Goal: Use online tool/utility: Utilize a website feature to perform a specific function

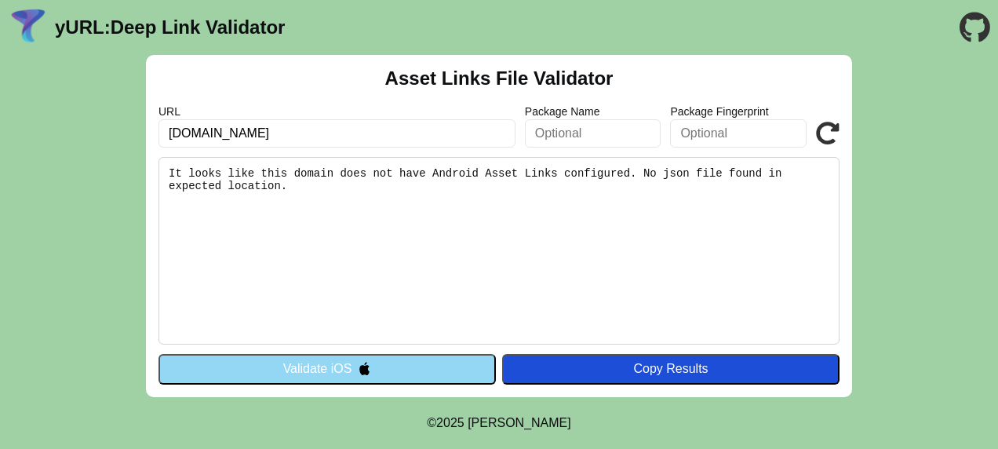
click at [435, 366] on button "Validate iOS" at bounding box center [326, 369] width 337 height 30
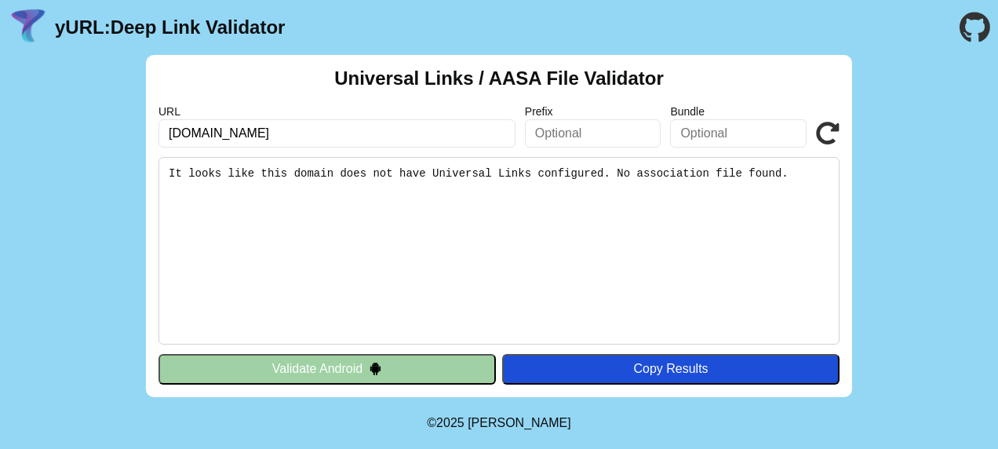
click at [588, 364] on div "Copy Results" at bounding box center [671, 369] width 322 height 14
click at [168, 132] on input "triviaip.com" at bounding box center [336, 133] width 357 height 28
type input "[URL][DOMAIN_NAME]"
click button "Validate" at bounding box center [0, 0] width 0 height 0
drag, startPoint x: 405, startPoint y: 343, endPoint x: 400, endPoint y: 361, distance: 18.6
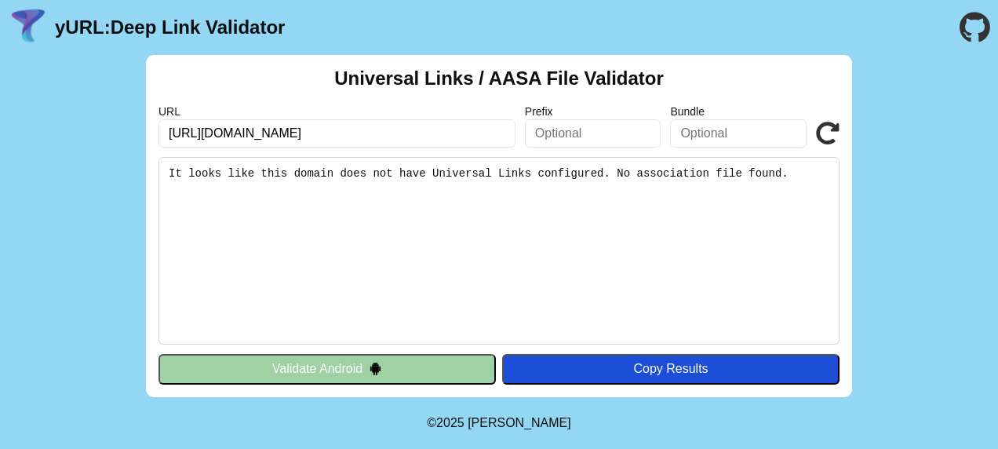
click at [404, 344] on div "Universal Links / AASA File Validator URL https://triviaip.com Prefix Bundle Va…" at bounding box center [499, 226] width 706 height 342
click at [400, 361] on button "Validate Android" at bounding box center [326, 369] width 337 height 30
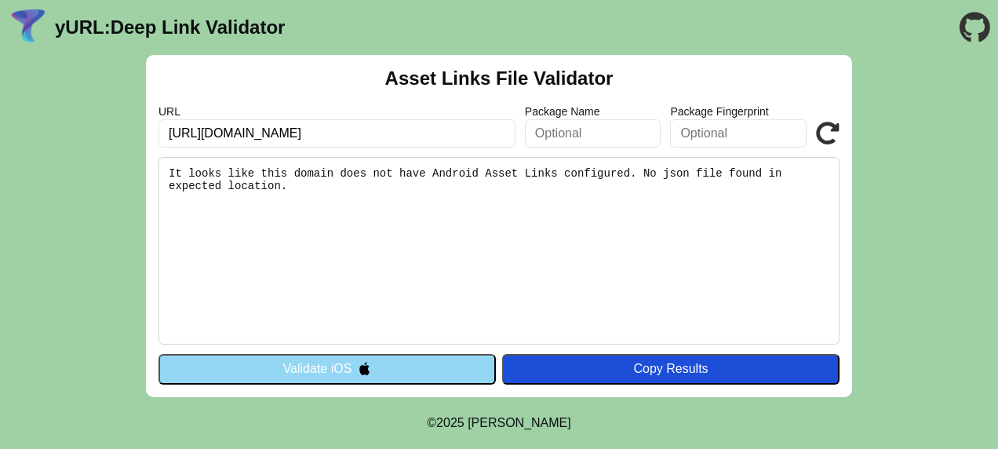
click at [373, 366] on button "Validate iOS" at bounding box center [326, 369] width 337 height 30
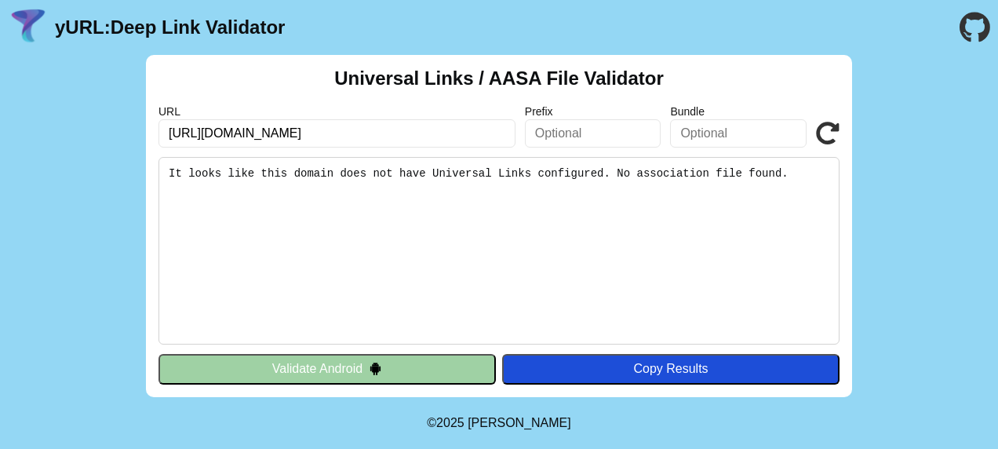
click at [824, 137] on icon at bounding box center [828, 134] width 24 height 24
click at [220, 133] on input "[URL][DOMAIN_NAME]" at bounding box center [336, 133] width 357 height 28
click at [220, 133] on input "https://triviaip.com" at bounding box center [336, 133] width 357 height 28
type input "[DOMAIN_NAME]"
click button "Validate" at bounding box center [0, 0] width 0 height 0
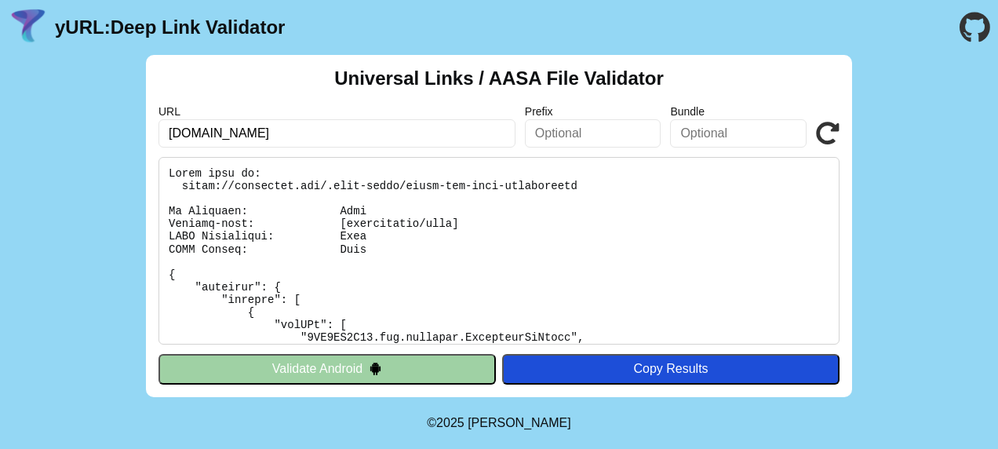
click at [404, 363] on button "Validate Android" at bounding box center [326, 369] width 337 height 30
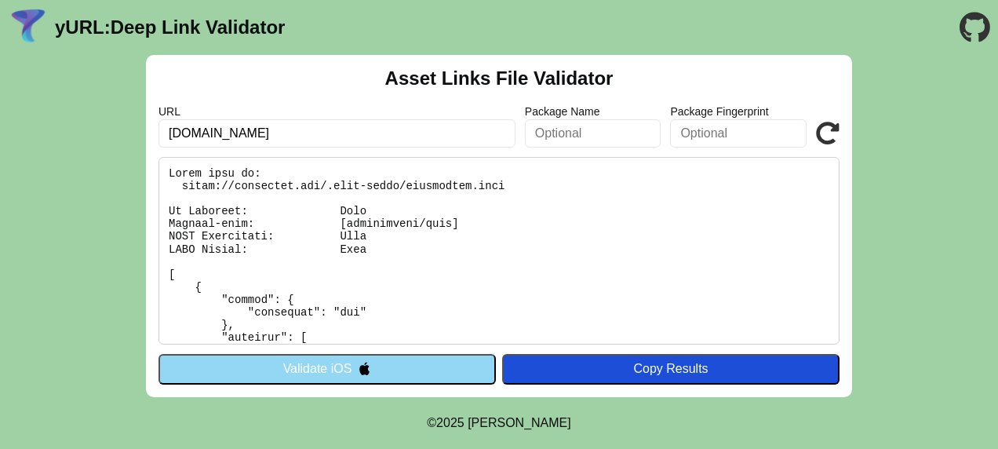
click at [404, 363] on button "Validate iOS" at bounding box center [326, 369] width 337 height 30
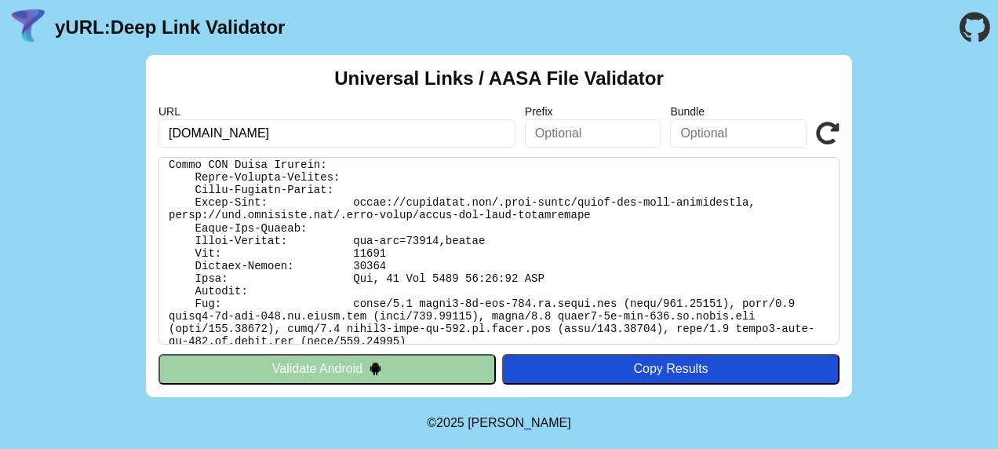
scroll to position [7806, 0]
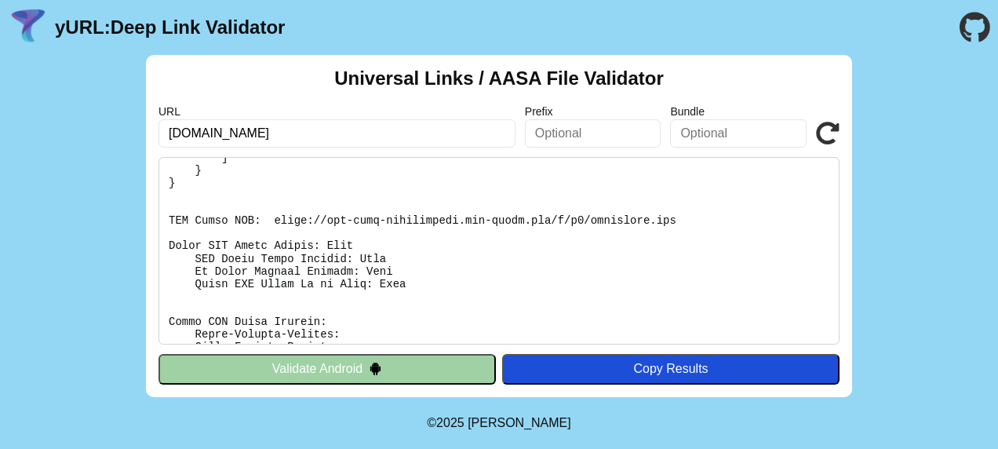
click at [231, 136] on input "instagram.com" at bounding box center [336, 133] width 357 height 28
type input "[DOMAIN_NAME]"
click button "Validate" at bounding box center [0, 0] width 0 height 0
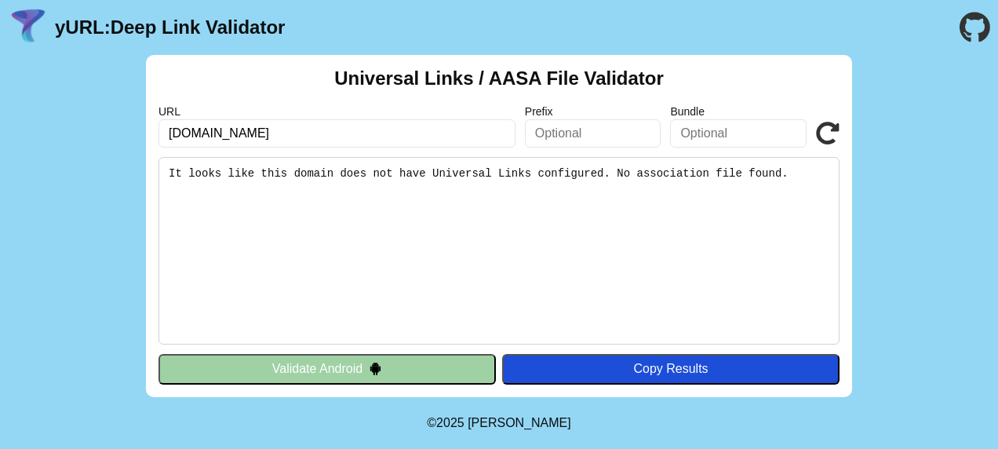
click at [440, 369] on button "Validate Android" at bounding box center [326, 369] width 337 height 30
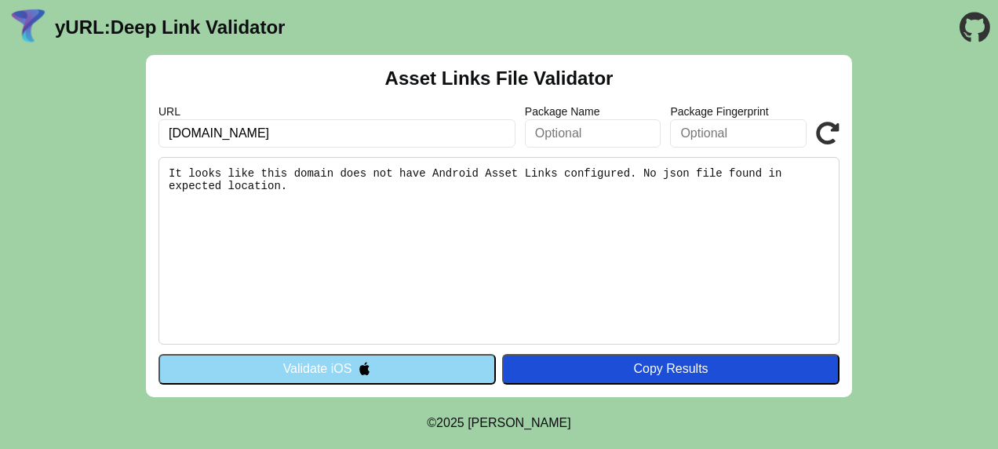
click at [266, 144] on input "[DOMAIN_NAME]" at bounding box center [336, 133] width 357 height 28
paste input "[URL][DOMAIN_NAME]"
type input "[URL][DOMAIN_NAME]"
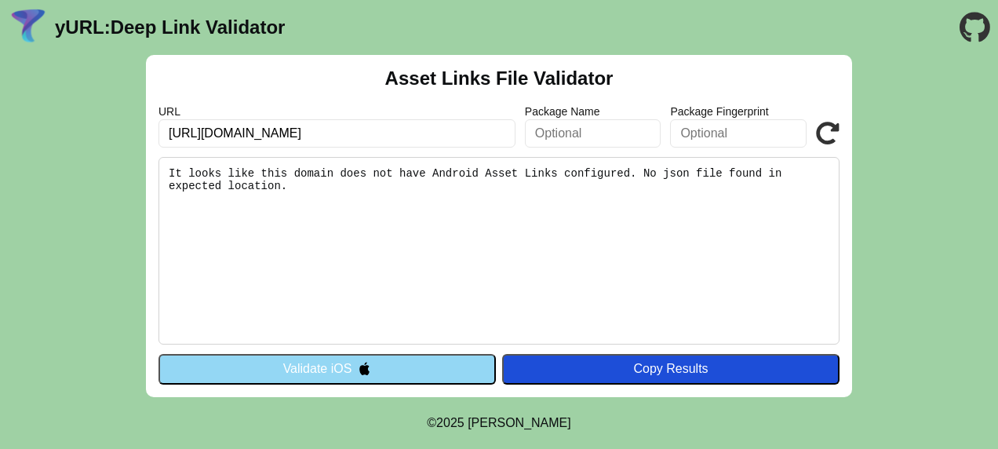
click at [345, 355] on button "Validate iOS" at bounding box center [326, 369] width 337 height 30
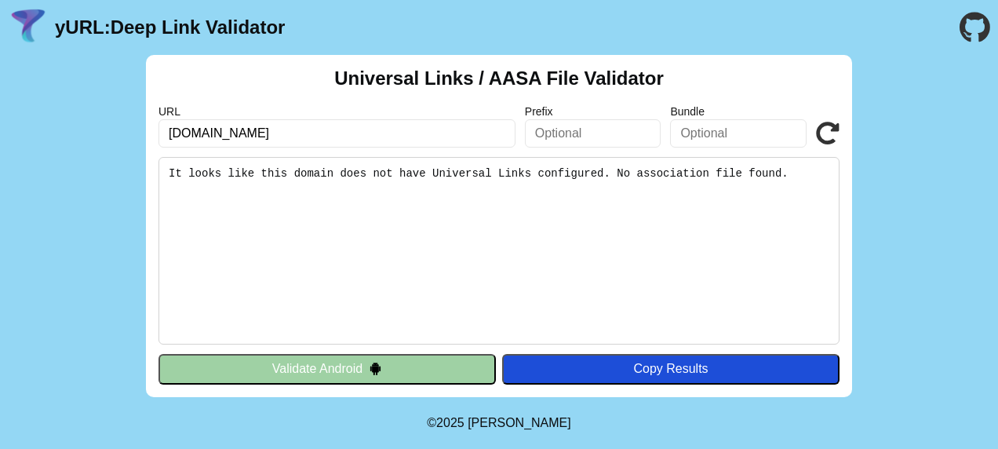
click at [251, 127] on input "[DOMAIN_NAME]" at bounding box center [336, 133] width 357 height 28
click at [250, 127] on input "[DOMAIN_NAME]" at bounding box center [336, 133] width 357 height 28
paste input "[URL][DOMAIN_NAME]"
type input "[URL][DOMAIN_NAME]"
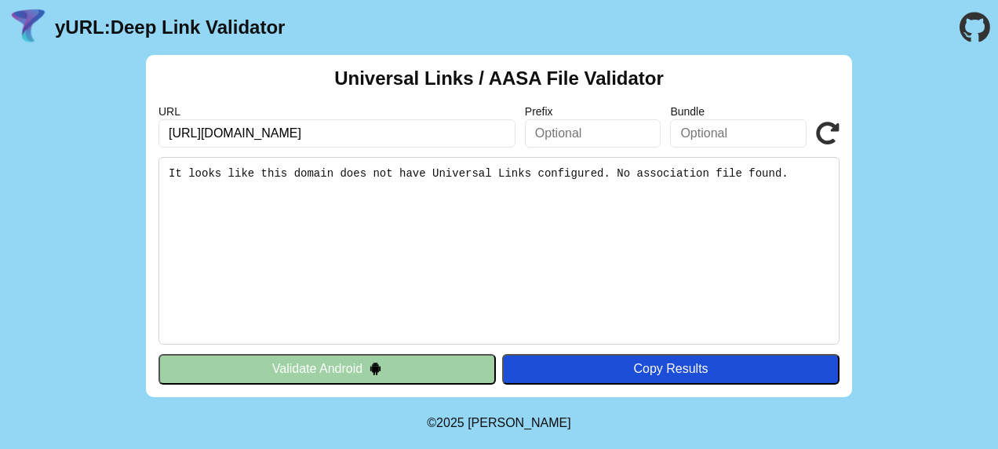
click button "Validate" at bounding box center [0, 0] width 0 height 0
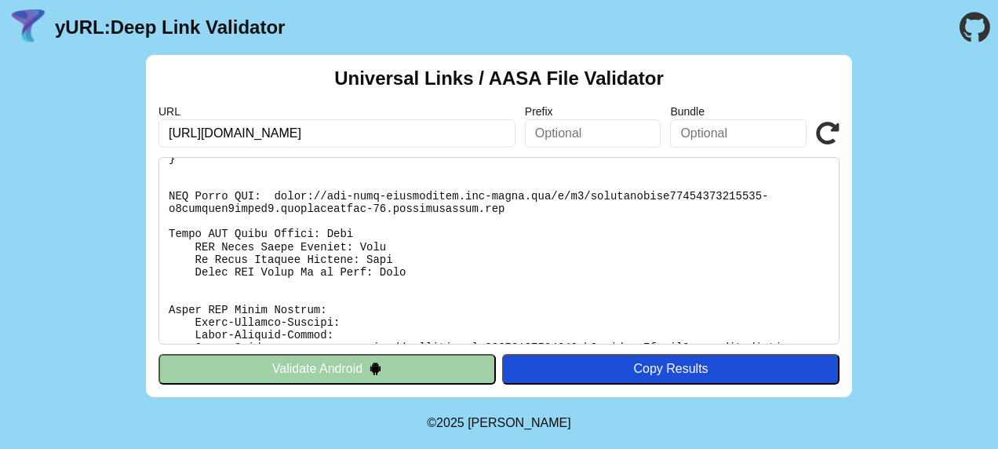
scroll to position [328, 0]
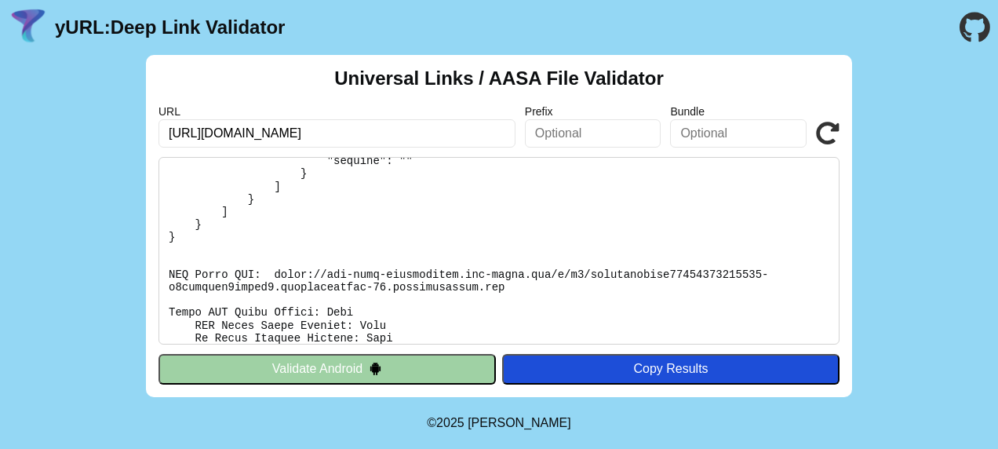
click at [404, 367] on button "Validate Android" at bounding box center [326, 369] width 337 height 30
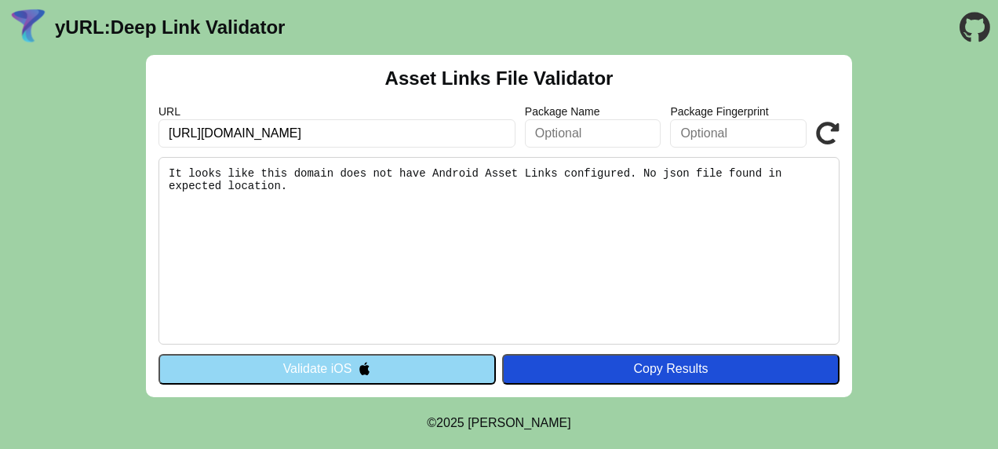
click at [332, 362] on button "Validate iOS" at bounding box center [326, 369] width 337 height 30
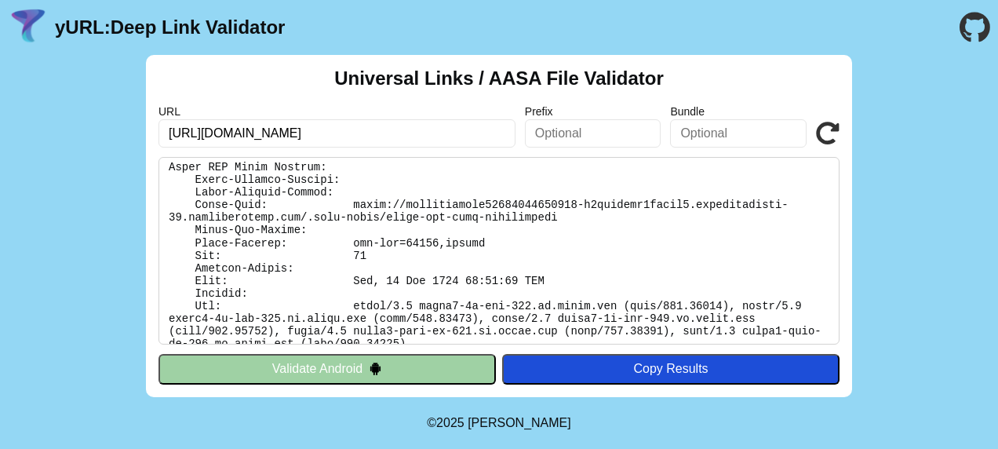
scroll to position [551, 0]
click at [384, 370] on button "Validate Android" at bounding box center [326, 369] width 337 height 30
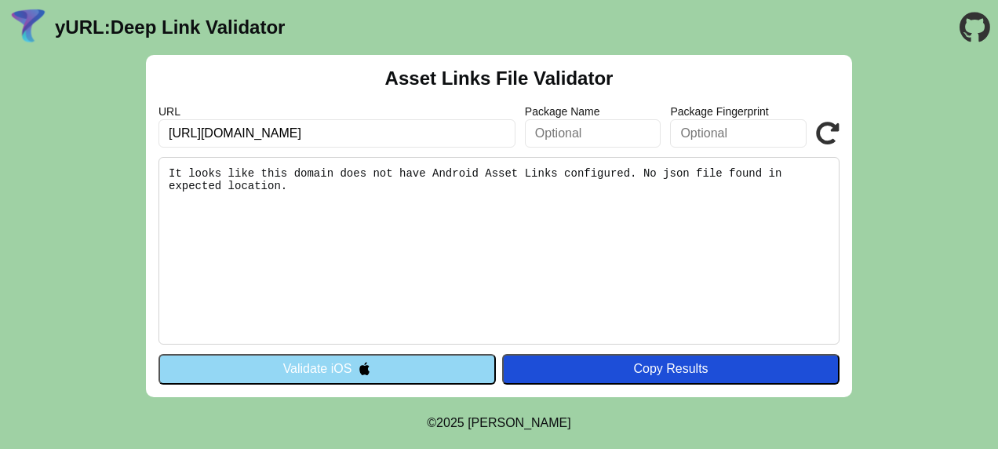
click at [300, 140] on input "[URL][DOMAIN_NAME]" at bounding box center [336, 133] width 357 height 28
type input "[URL][DOMAIN_NAME]"
click at [391, 372] on button "Validate iOS" at bounding box center [326, 369] width 337 height 30
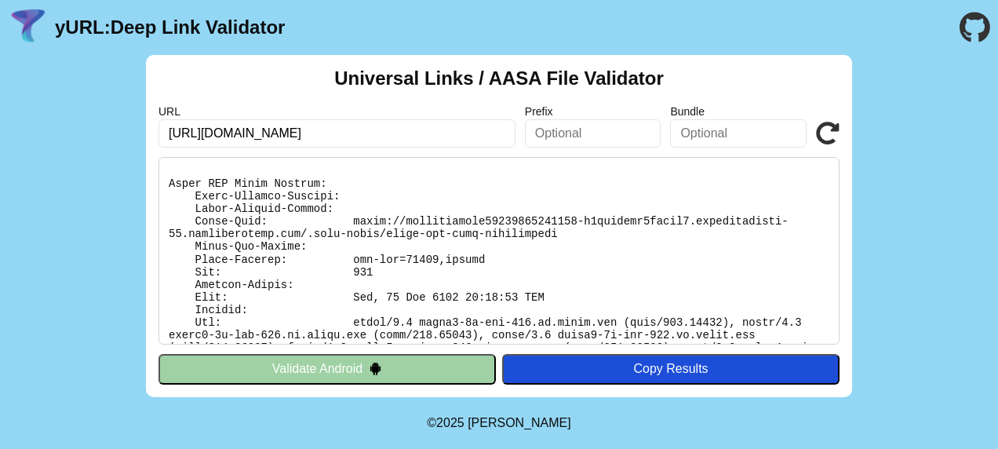
scroll to position [551, 0]
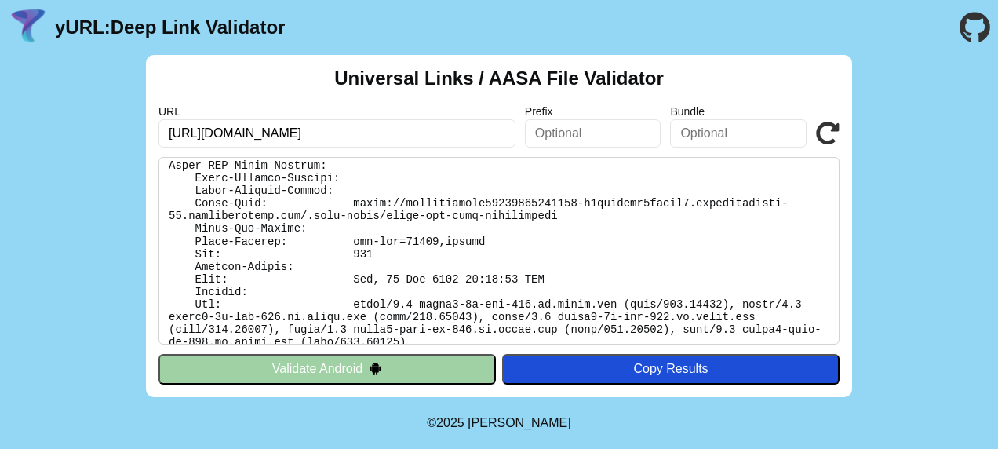
click at [373, 362] on img at bounding box center [375, 368] width 13 height 13
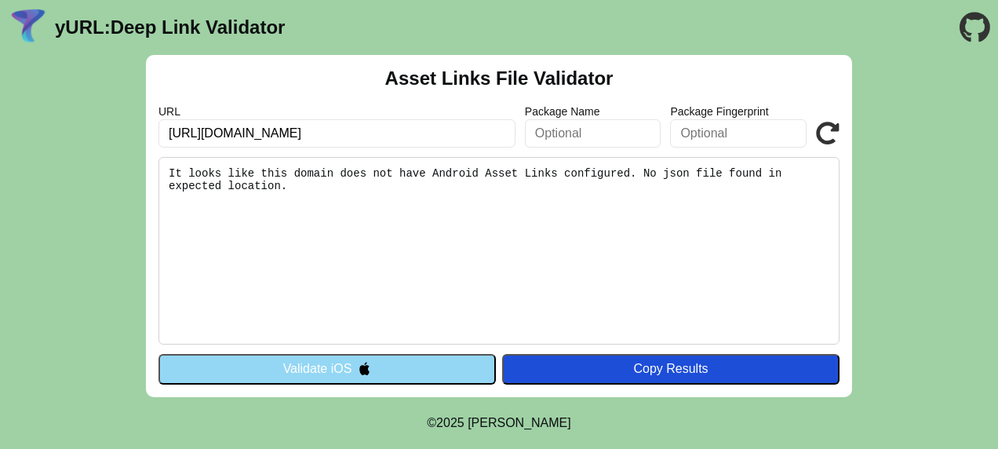
click at [260, 127] on input "[URL][DOMAIN_NAME]" at bounding box center [336, 133] width 357 height 28
type input "[DOMAIN_NAME]"
click button "Validate" at bounding box center [0, 0] width 0 height 0
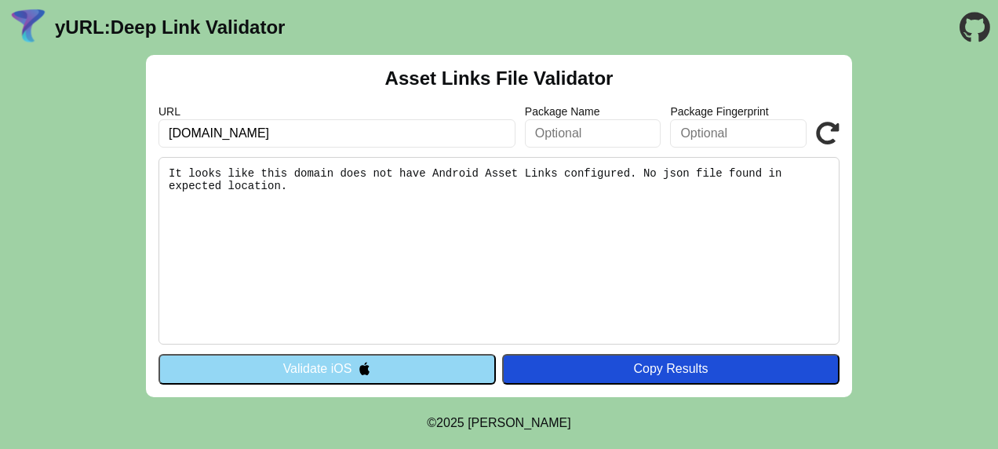
click at [411, 381] on button "Validate iOS" at bounding box center [326, 369] width 337 height 30
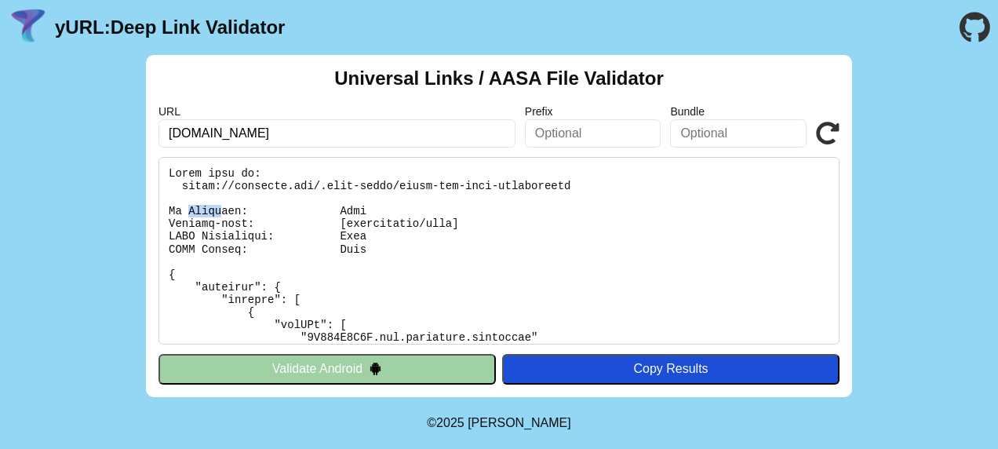
click at [438, 371] on button "Validate Android" at bounding box center [326, 369] width 337 height 30
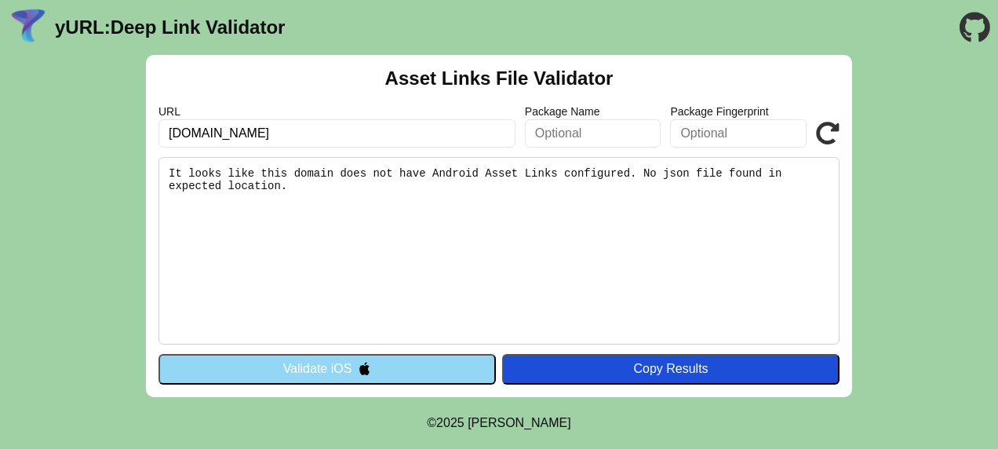
click at [405, 370] on button "Validate iOS" at bounding box center [326, 369] width 337 height 30
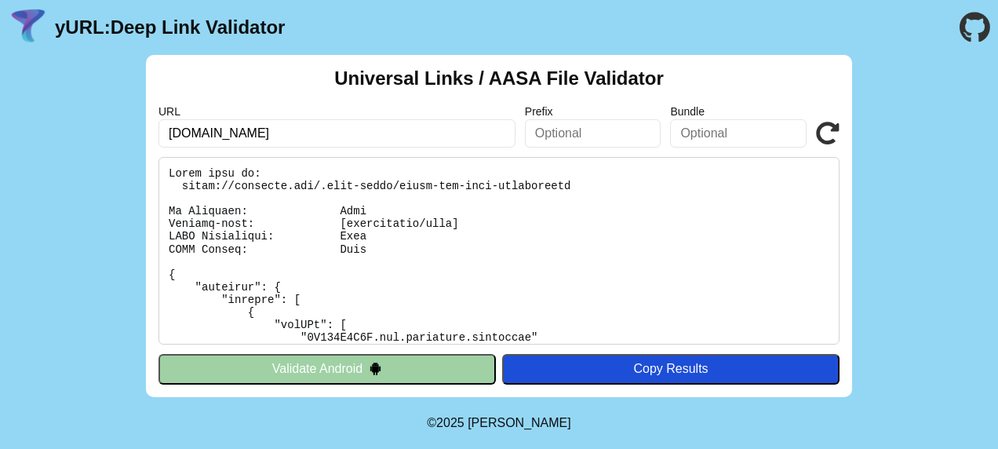
click at [406, 370] on button "Validate Android" at bounding box center [326, 369] width 337 height 30
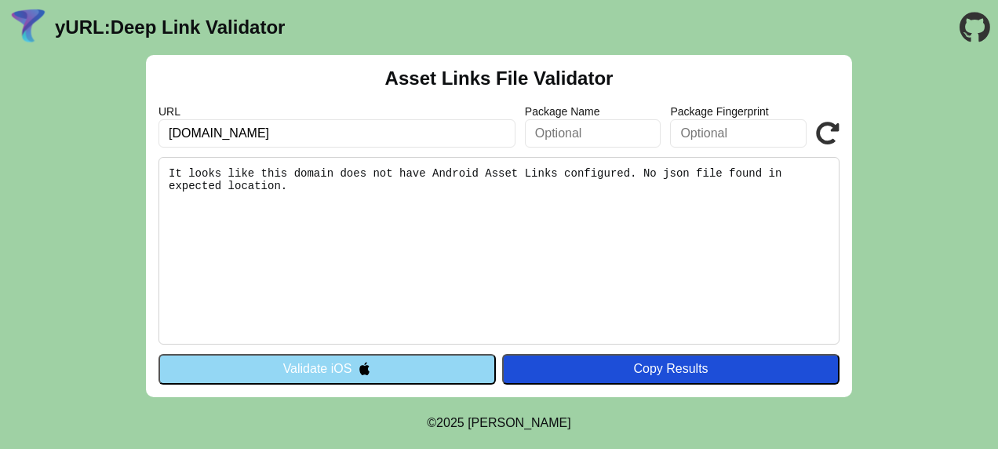
click at [387, 138] on input "[DOMAIN_NAME]" at bounding box center [336, 133] width 357 height 28
paste input "[URL][DOMAIN_NAME]"
type input "[URL][DOMAIN_NAME]"
click at [355, 362] on button "Validate iOS" at bounding box center [326, 369] width 337 height 30
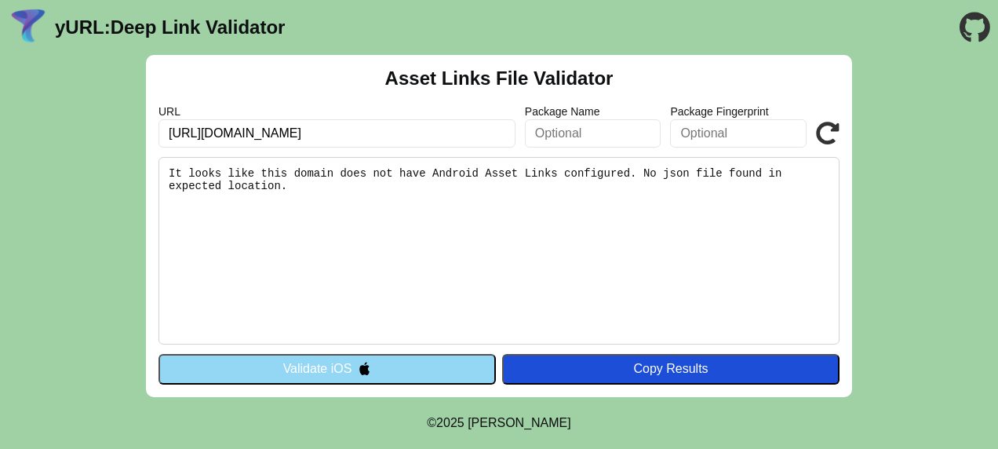
scroll to position [0, 0]
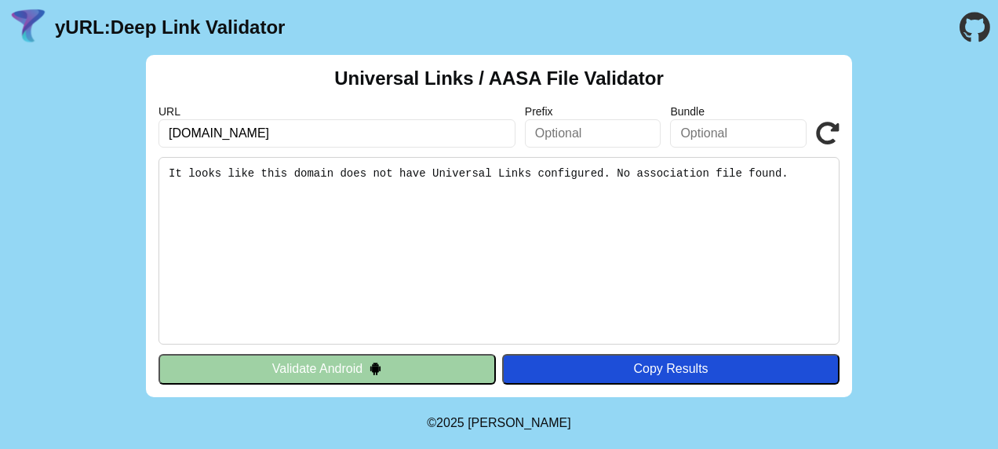
click at [248, 132] on input "[DOMAIN_NAME]" at bounding box center [336, 133] width 357 height 28
click at [249, 133] on input "[DOMAIN_NAME]" at bounding box center [336, 133] width 357 height 28
paste input "[URL][DOMAIN_NAME]"
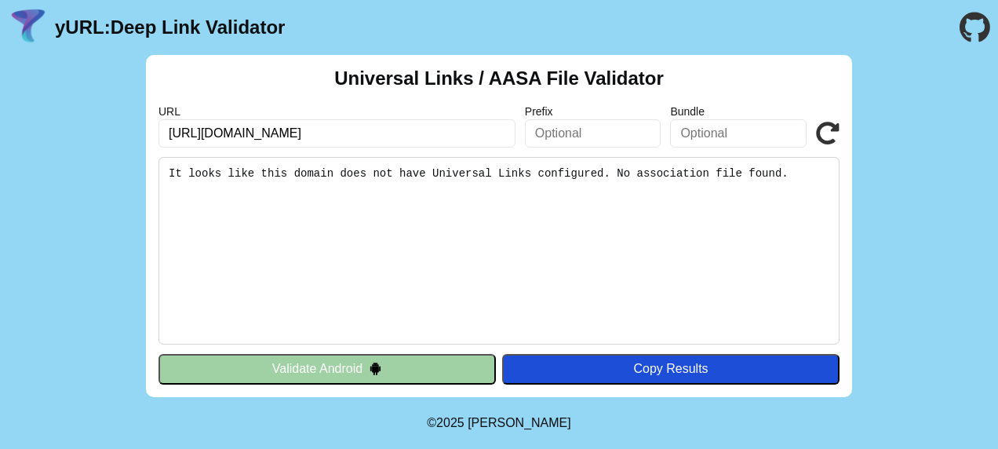
type input "[URL][DOMAIN_NAME]"
click button "Validate" at bounding box center [0, 0] width 0 height 0
click at [413, 363] on button "Validate Android" at bounding box center [326, 369] width 337 height 30
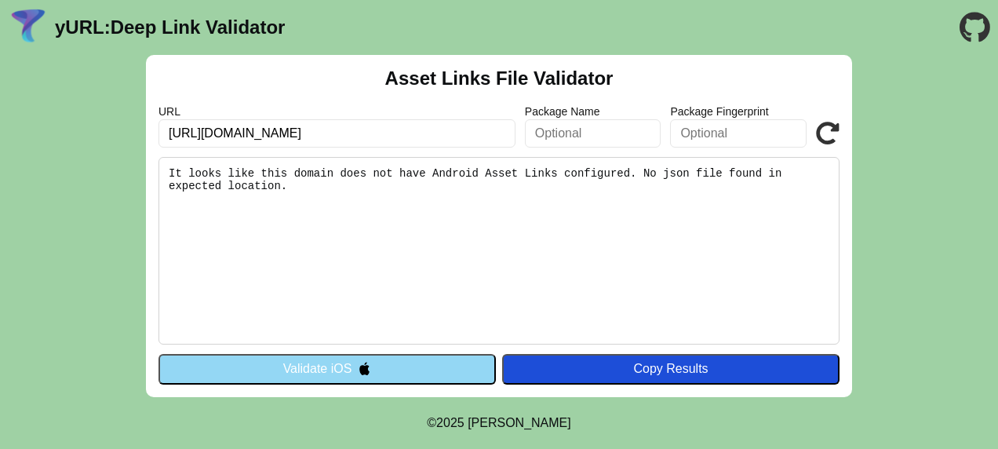
click at [397, 361] on button "Validate iOS" at bounding box center [326, 369] width 337 height 30
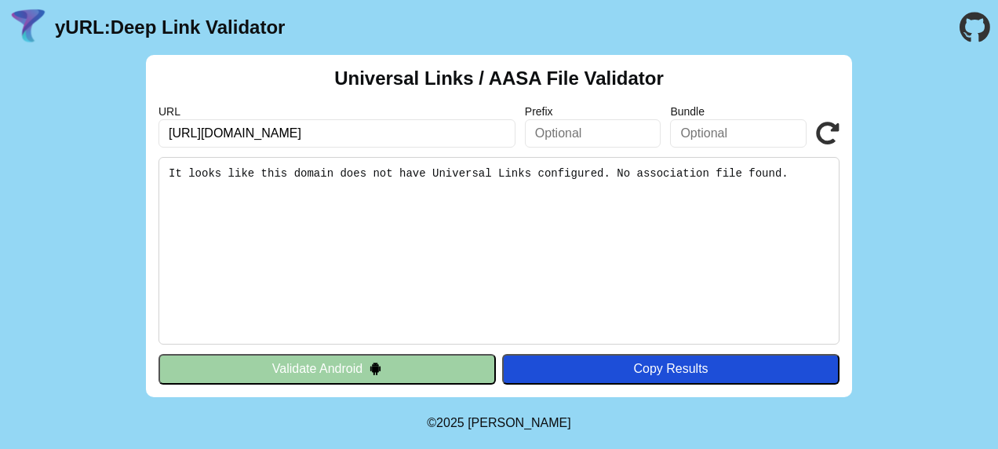
click at [385, 373] on button "Validate Android" at bounding box center [326, 369] width 337 height 30
click at [373, 359] on button "Validate Android" at bounding box center [326, 369] width 337 height 30
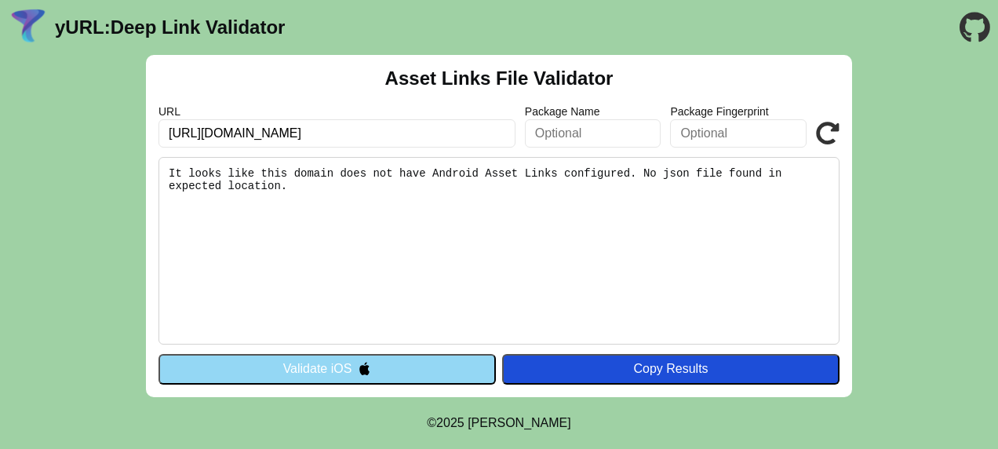
click at [383, 364] on button "Validate iOS" at bounding box center [326, 369] width 337 height 30
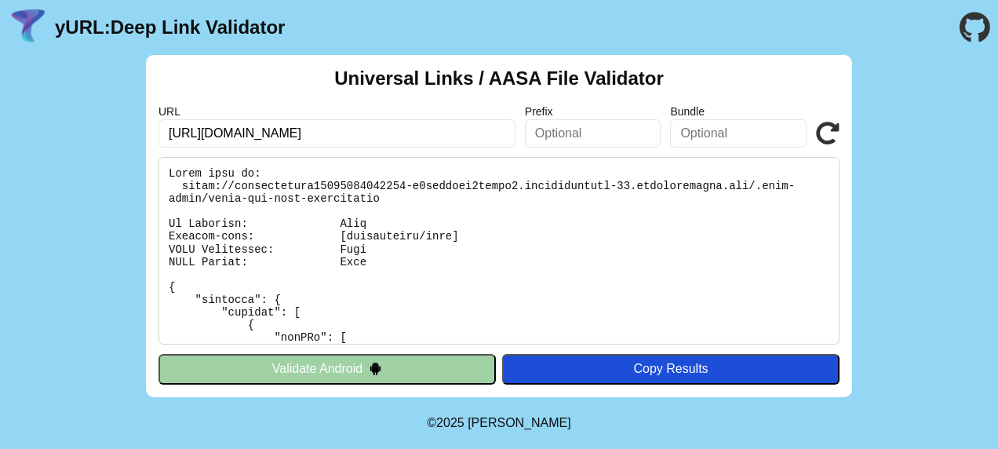
click at [367, 369] on button "Validate Android" at bounding box center [326, 369] width 337 height 30
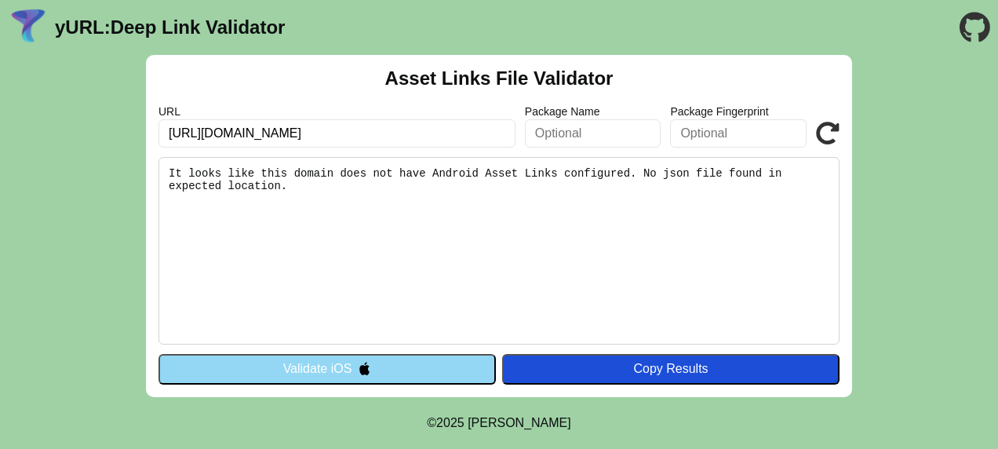
click at [347, 369] on button "Validate iOS" at bounding box center [326, 369] width 337 height 30
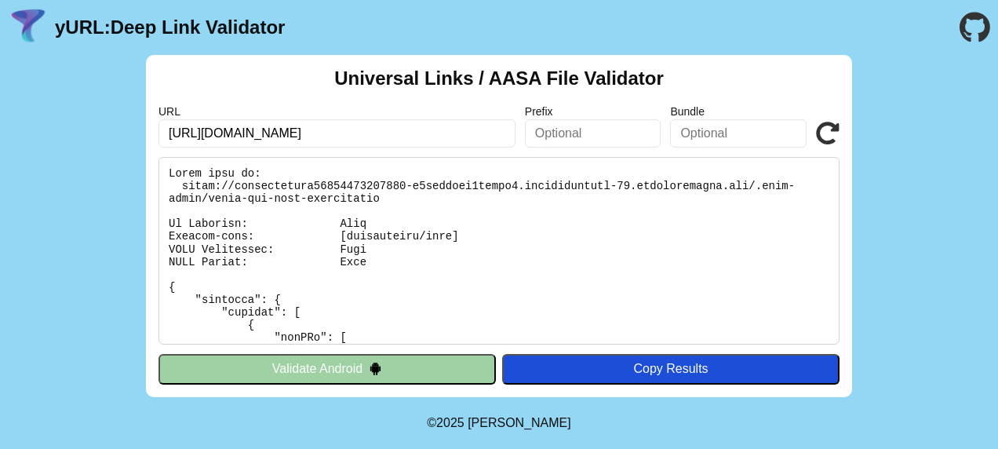
click at [351, 365] on button "Validate Android" at bounding box center [326, 369] width 337 height 30
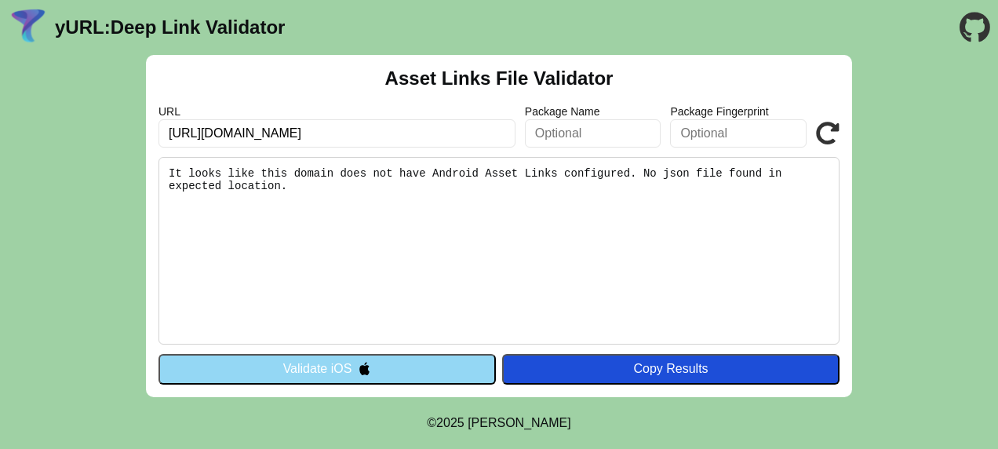
click at [320, 132] on input "[URL][DOMAIN_NAME]" at bounding box center [336, 133] width 357 height 28
type input "r"
type input "[DOMAIN_NAME]"
click button "Validate" at bounding box center [0, 0] width 0 height 0
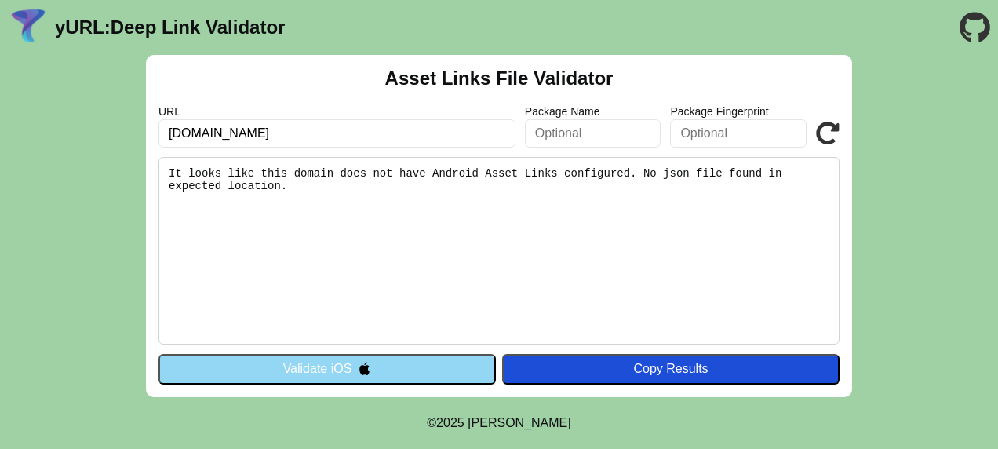
click at [399, 359] on button "Validate iOS" at bounding box center [326, 369] width 337 height 30
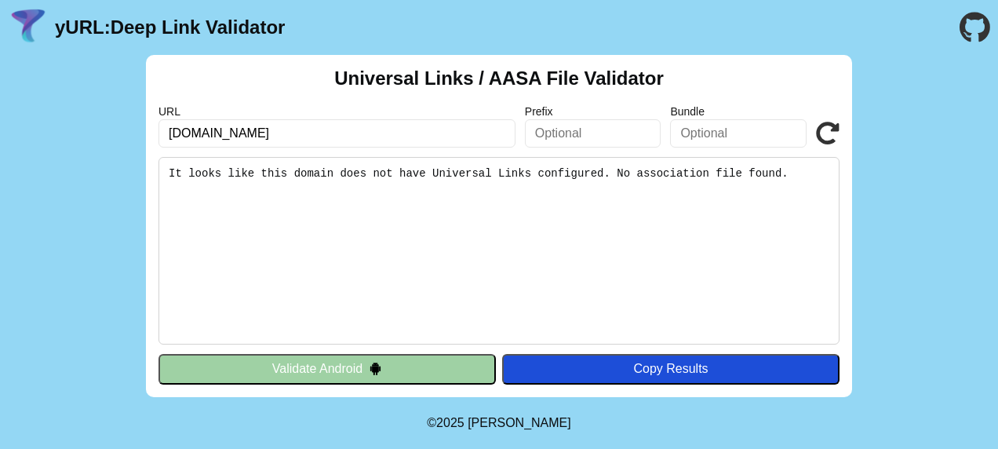
click at [397, 367] on button "Validate Android" at bounding box center [326, 369] width 337 height 30
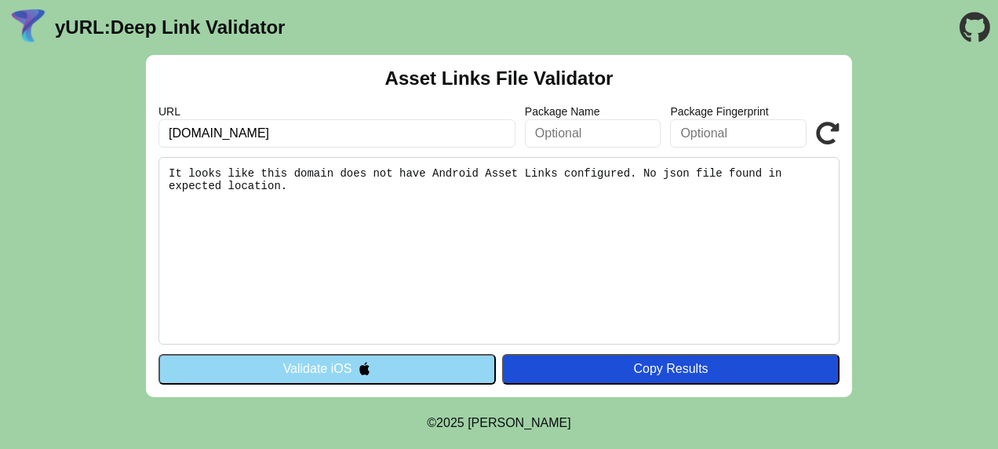
click at [336, 364] on button "Validate iOS" at bounding box center [326, 369] width 337 height 30
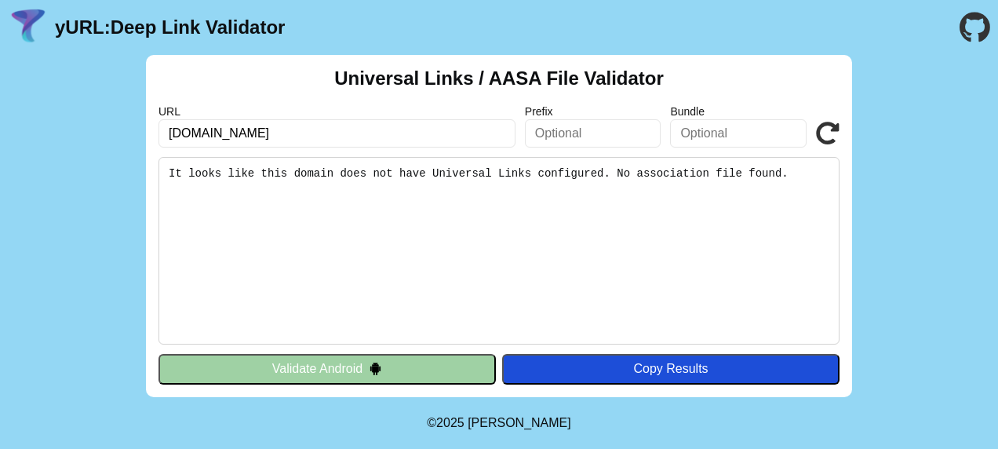
click at [336, 364] on button "Validate Android" at bounding box center [326, 369] width 337 height 30
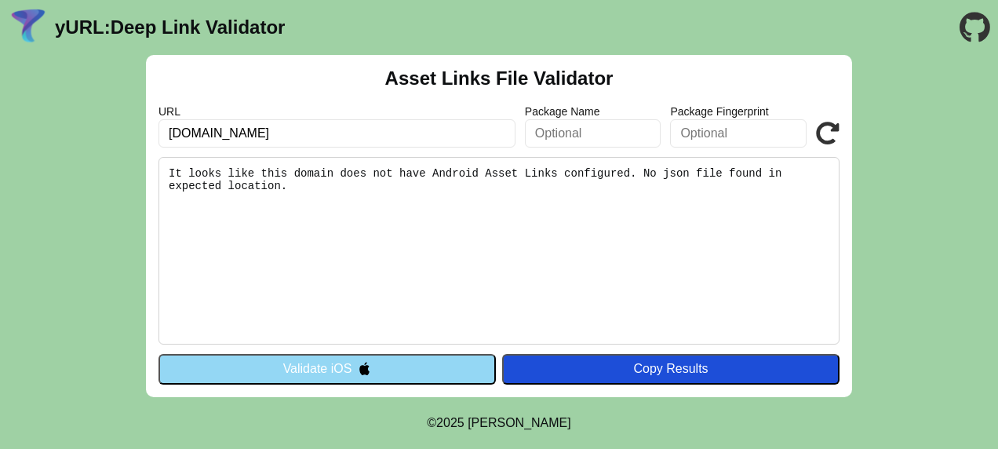
click at [338, 362] on button "Validate iOS" at bounding box center [326, 369] width 337 height 30
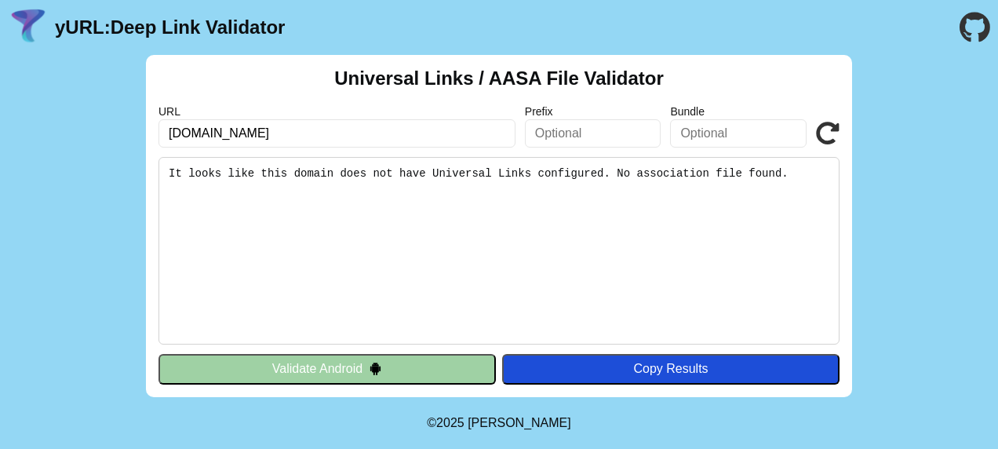
click at [339, 361] on button "Validate Android" at bounding box center [326, 369] width 337 height 30
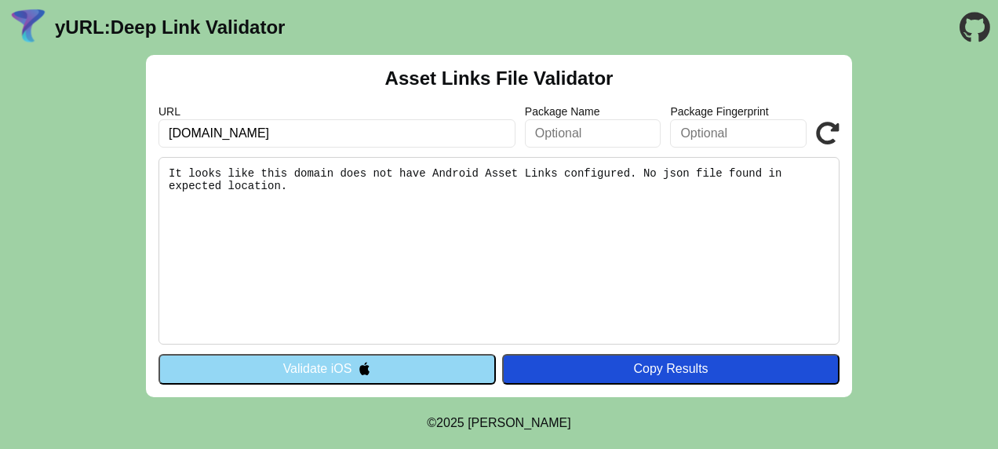
click at [383, 365] on button "Validate iOS" at bounding box center [326, 369] width 337 height 30
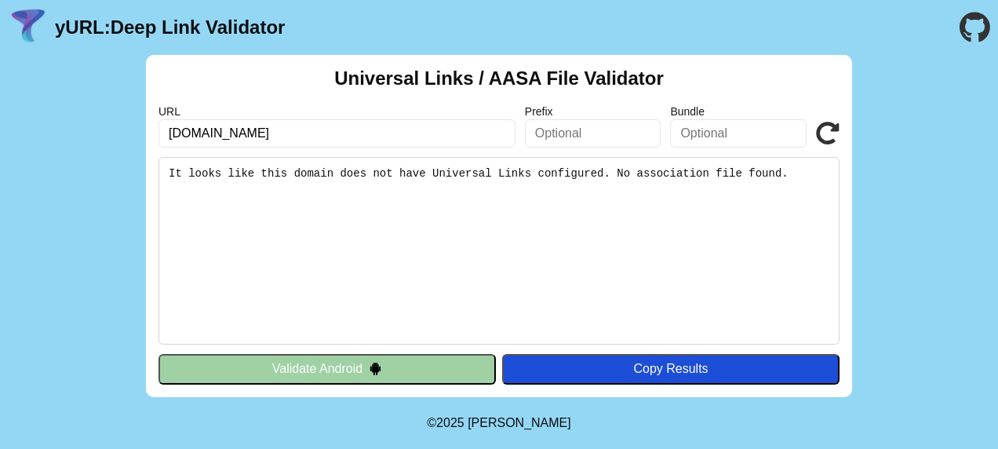
click at [834, 140] on icon at bounding box center [828, 134] width 24 height 24
click at [395, 362] on button "Validate Android" at bounding box center [326, 369] width 337 height 30
click at [309, 133] on input "[DOMAIN_NAME]" at bounding box center [336, 133] width 357 height 28
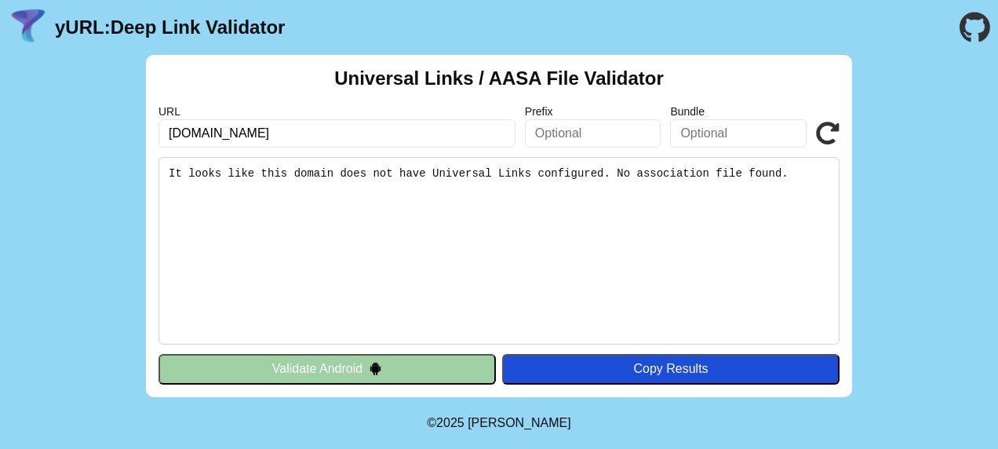
click at [347, 354] on button "Validate Android" at bounding box center [326, 369] width 337 height 30
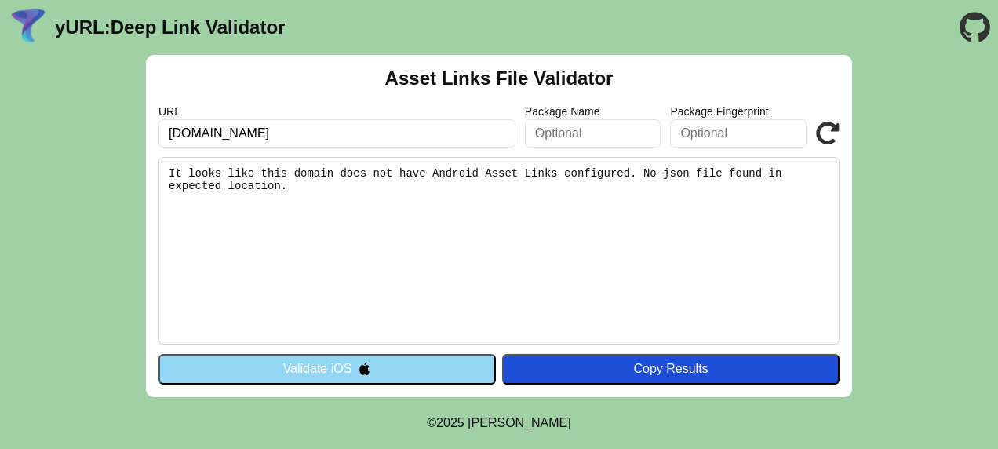
click at [358, 372] on img at bounding box center [364, 368] width 13 height 13
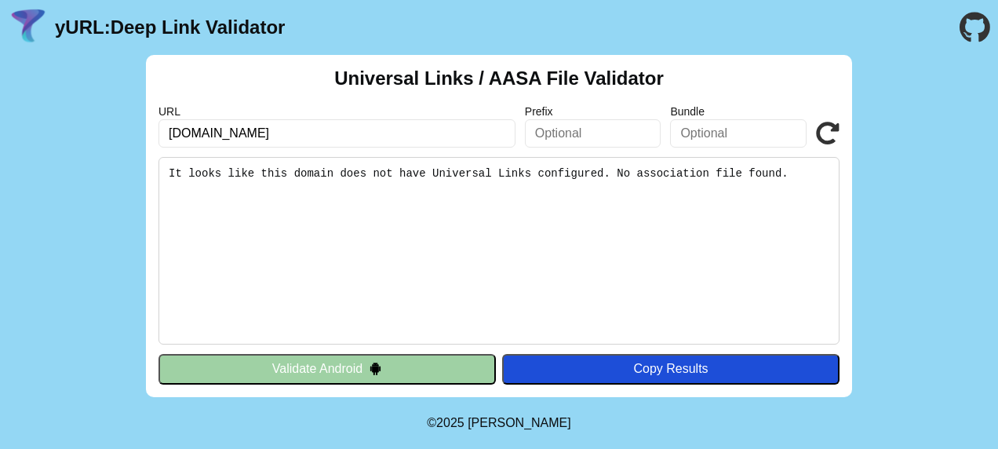
click at [559, 129] on input "text" at bounding box center [593, 133] width 137 height 28
click at [440, 135] on input "triviaip.com" at bounding box center [336, 133] width 357 height 28
click at [337, 375] on button "Validate Android" at bounding box center [326, 369] width 337 height 30
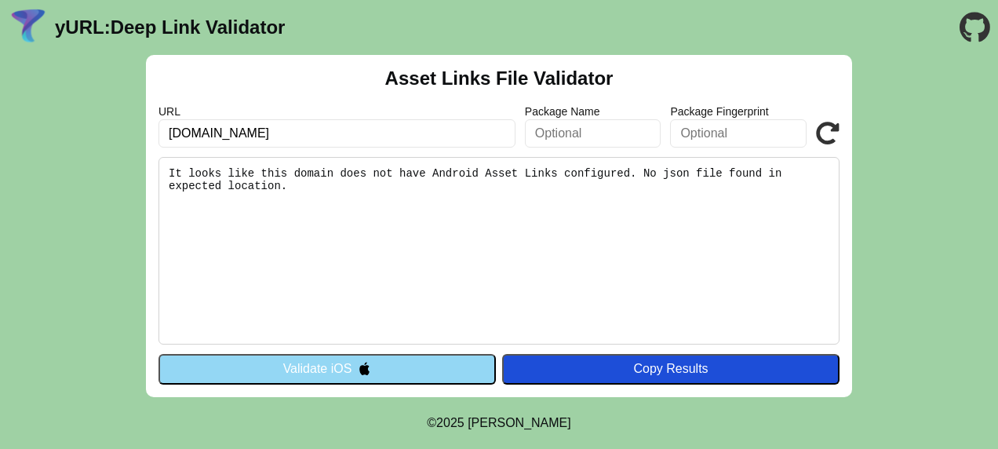
click at [552, 114] on label "Package Name" at bounding box center [593, 111] width 137 height 13
click at [553, 127] on input "text" at bounding box center [593, 133] width 137 height 28
paste input "com.shareward.triviaapp"
type input "com.shareward.triviaapp"
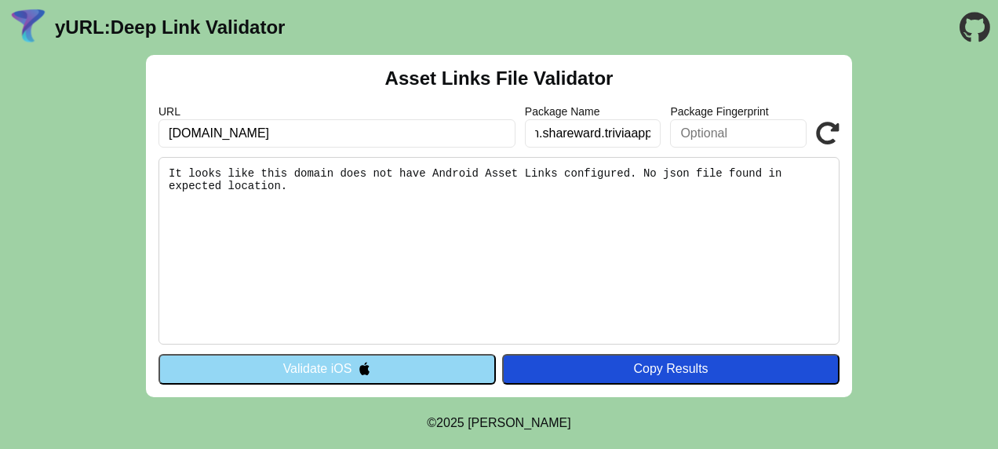
scroll to position [0, 0]
click at [373, 372] on button "Validate iOS" at bounding box center [326, 369] width 337 height 30
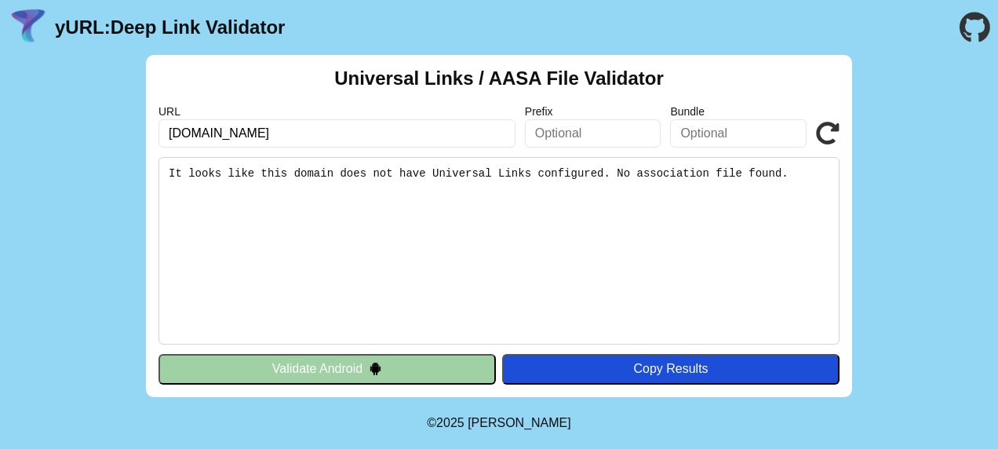
click at [373, 372] on img at bounding box center [375, 368] width 13 height 13
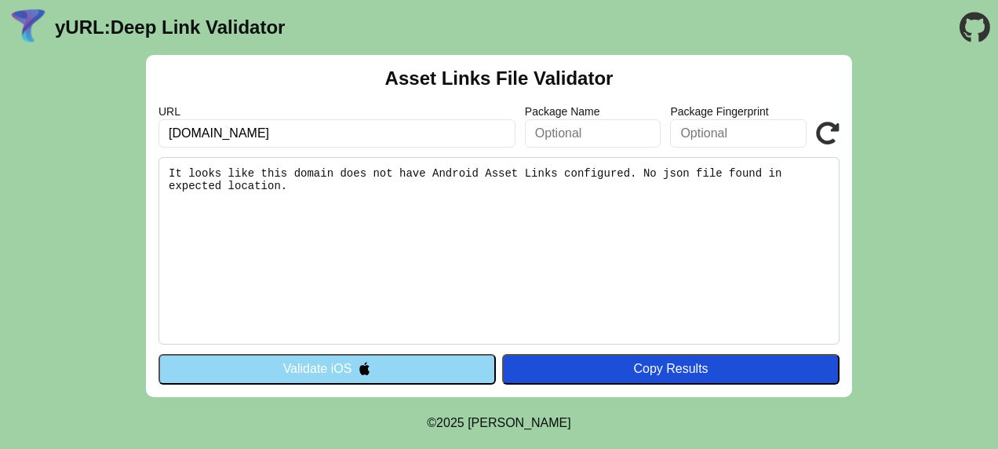
click at [596, 130] on input "text" at bounding box center [593, 133] width 137 height 28
paste input "com.shareward.triviaapp"
type input "com.shareward.triviaapp"
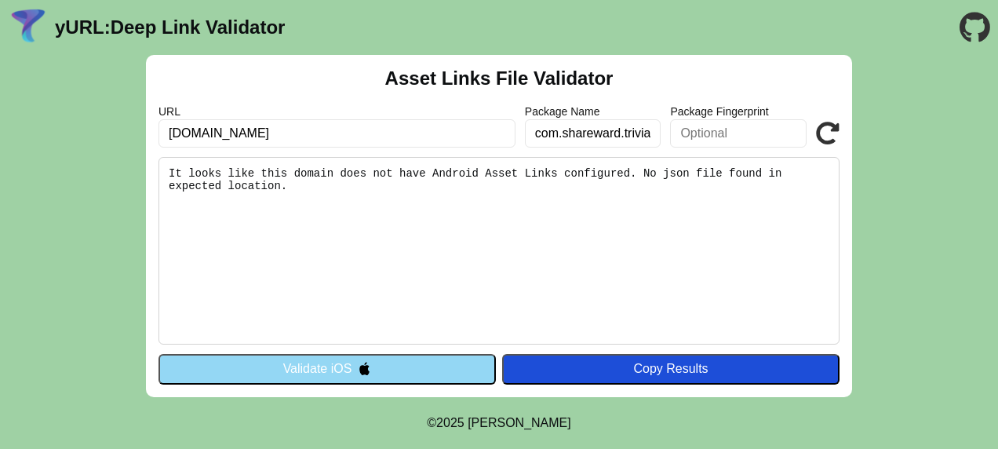
click at [417, 235] on pre "It looks like this domain does not have Android Asset Links configured. No json…" at bounding box center [498, 251] width 681 height 188
click at [488, 183] on pre "It looks like this domain does not have Android Asset Links configured. No json…" at bounding box center [498, 251] width 681 height 188
click at [409, 136] on input "[DOMAIN_NAME]" at bounding box center [336, 133] width 357 height 28
click button "Validate" at bounding box center [0, 0] width 0 height 0
click at [385, 378] on button "Validate iOS" at bounding box center [326, 369] width 337 height 30
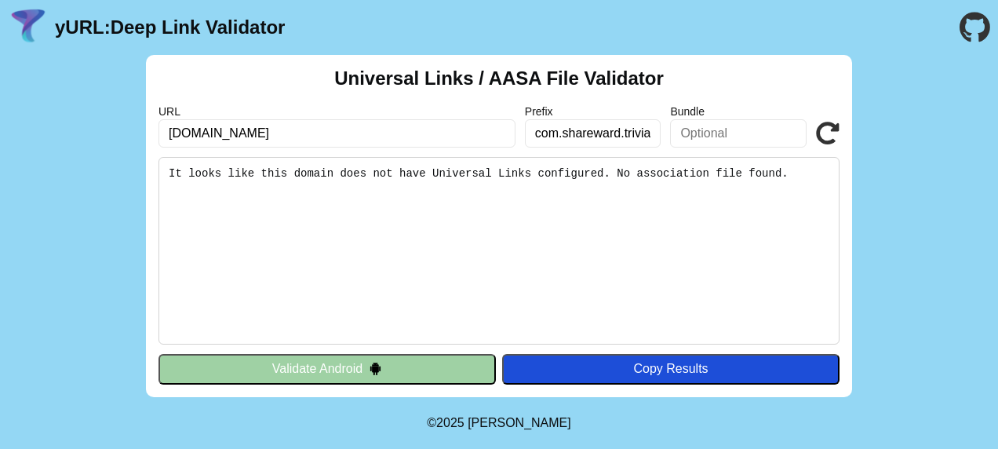
click at [603, 135] on input "com.shareward.triviaapp" at bounding box center [593, 133] width 137 height 28
click at [706, 130] on input "text" at bounding box center [738, 133] width 137 height 28
paste input "com.shareward.triviaapp"
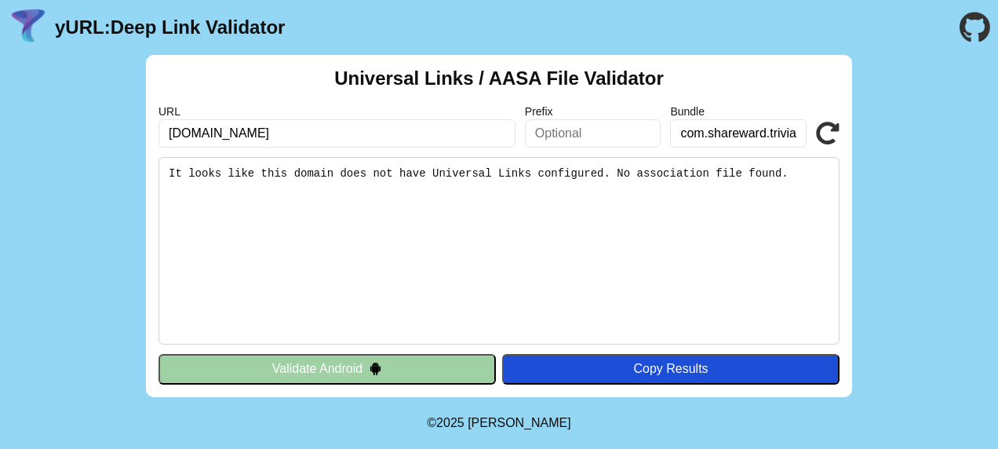
scroll to position [0, 20]
type input "com.shareward.triviaapp"
click button "Validate" at bounding box center [0, 0] width 0 height 0
click at [243, 132] on input "[DOMAIN_NAME]" at bounding box center [336, 133] width 357 height 28
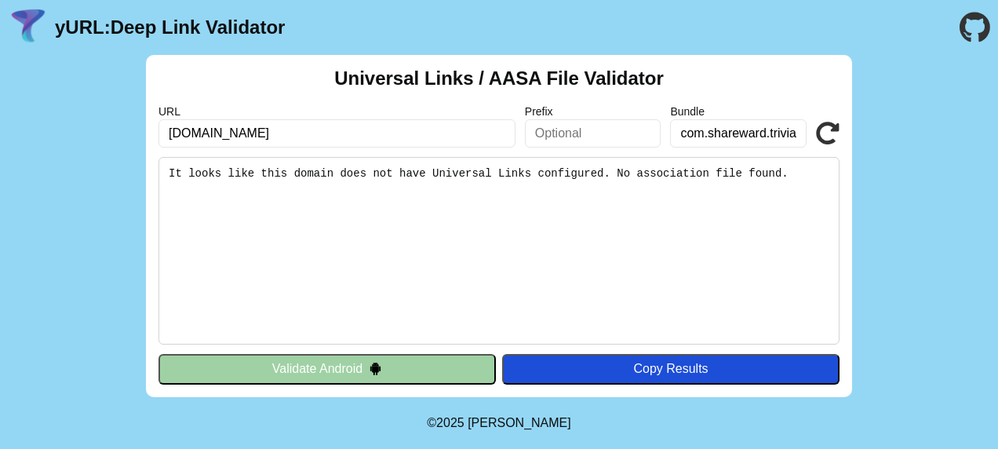
click at [243, 132] on input "[DOMAIN_NAME]" at bounding box center [336, 133] width 357 height 28
type input "t"
type input "[URL][DOMAIN_NAME]"
click button "Validate" at bounding box center [0, 0] width 0 height 0
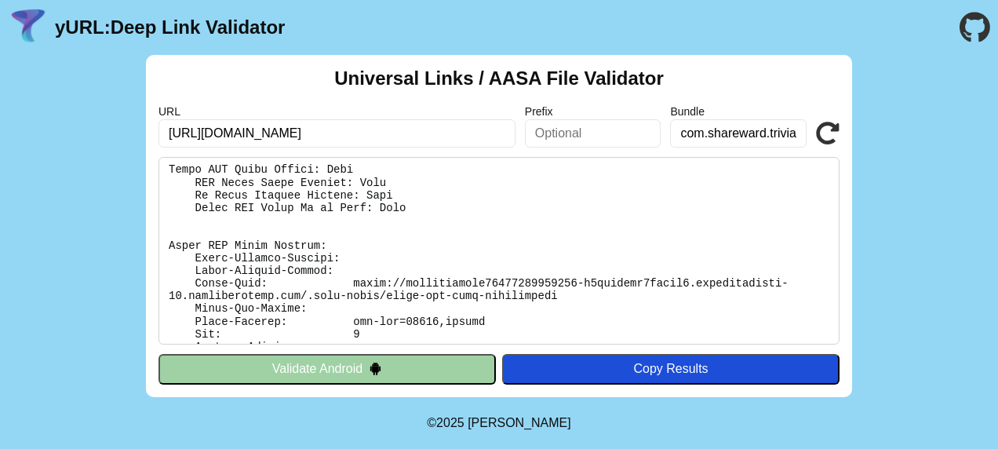
scroll to position [563, 0]
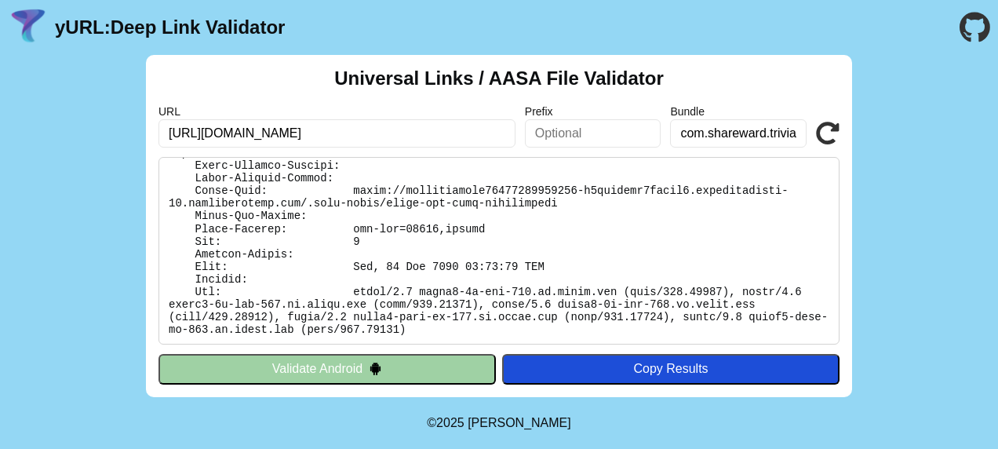
click at [356, 376] on button "Validate Android" at bounding box center [326, 369] width 337 height 30
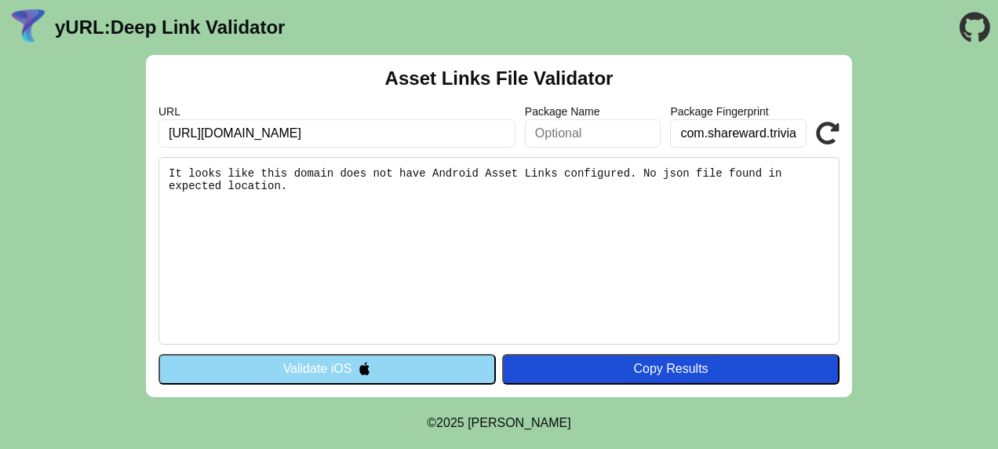
click at [834, 133] on icon at bounding box center [828, 134] width 24 height 24
click at [372, 133] on input "[URL][DOMAIN_NAME]" at bounding box center [336, 133] width 357 height 28
click at [389, 137] on input "[URL][DOMAIN_NAME]" at bounding box center [336, 133] width 357 height 28
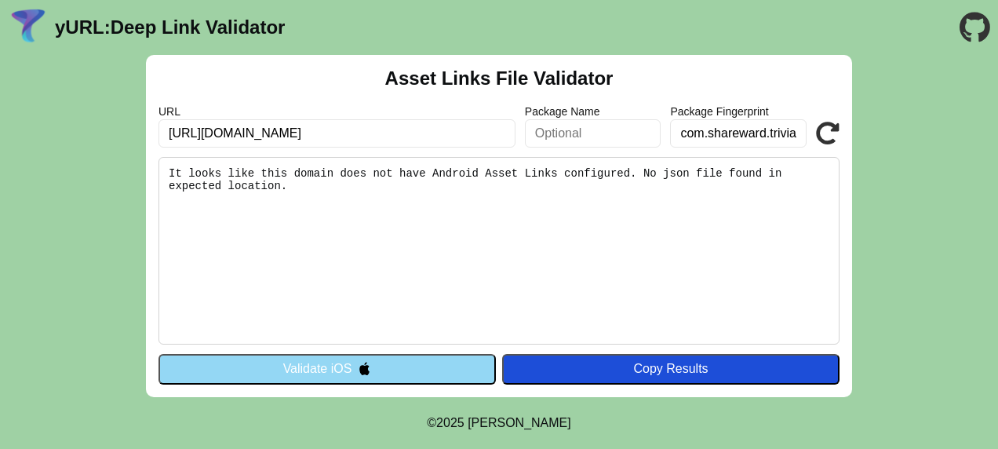
click at [391, 358] on button "Validate iOS" at bounding box center [326, 369] width 337 height 30
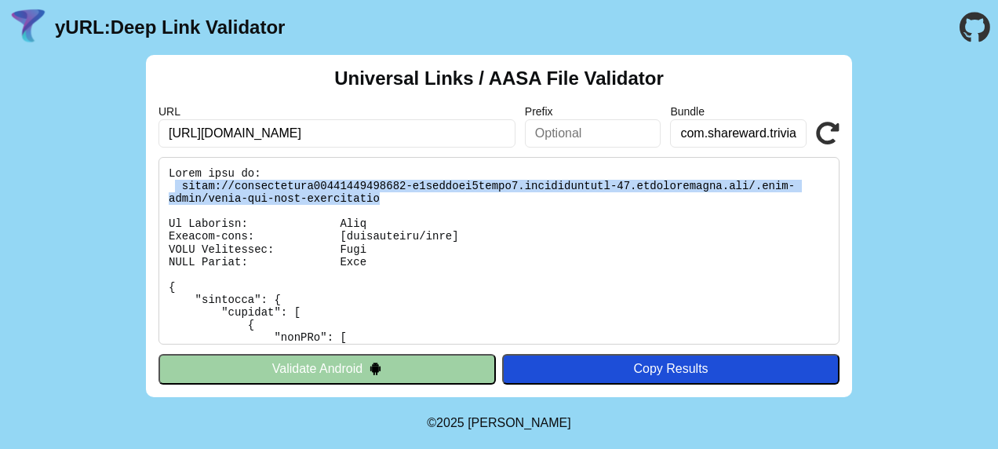
drag, startPoint x: 176, startPoint y: 184, endPoint x: 314, endPoint y: 195, distance: 138.5
click at [314, 195] on pre at bounding box center [498, 251] width 681 height 188
click at [311, 194] on pre at bounding box center [498, 251] width 681 height 188
click at [180, 186] on pre at bounding box center [498, 251] width 681 height 188
drag, startPoint x: 180, startPoint y: 184, endPoint x: 319, endPoint y: 199, distance: 139.0
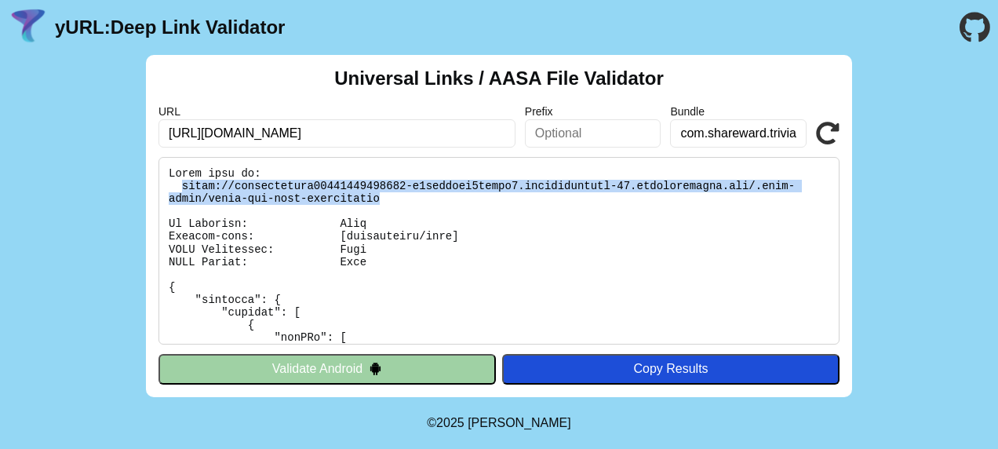
click at [319, 199] on pre at bounding box center [498, 251] width 681 height 188
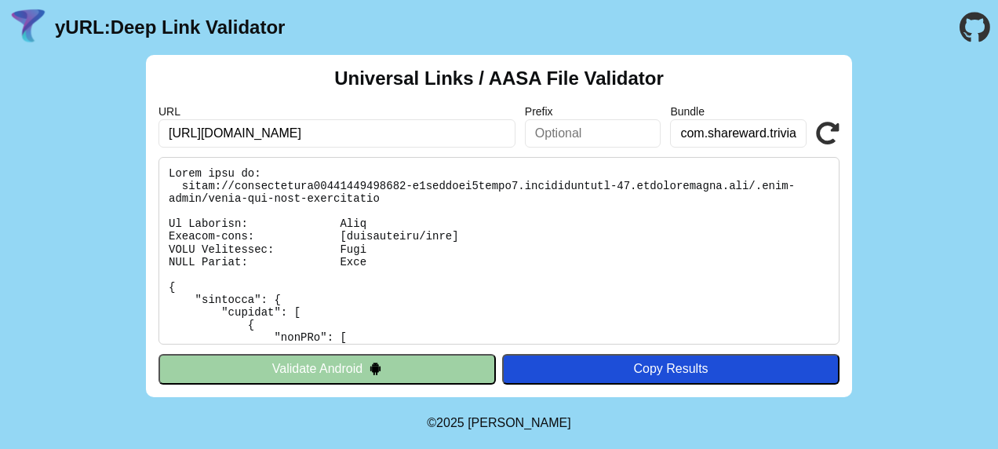
click at [369, 135] on input "[URL][DOMAIN_NAME]" at bounding box center [336, 133] width 357 height 28
type input "[DOMAIN_NAME]"
click at [351, 369] on button "Validate Android" at bounding box center [326, 369] width 337 height 30
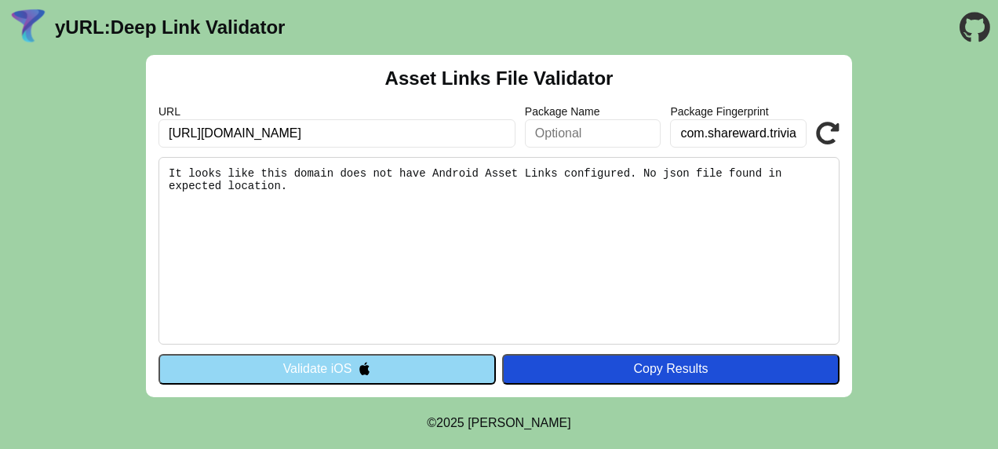
click at [752, 132] on input "com.shareward.triviaapp" at bounding box center [738, 133] width 137 height 28
click at [358, 367] on img at bounding box center [364, 368] width 13 height 13
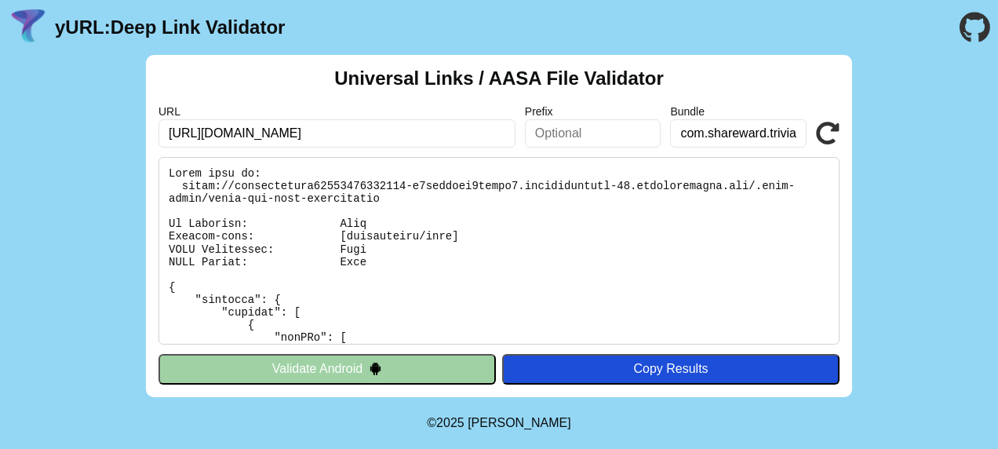
click at [353, 141] on input "[URL][DOMAIN_NAME]" at bounding box center [336, 133] width 357 height 28
type input "[DOMAIN_NAME]"
click button "Validate" at bounding box center [0, 0] width 0 height 0
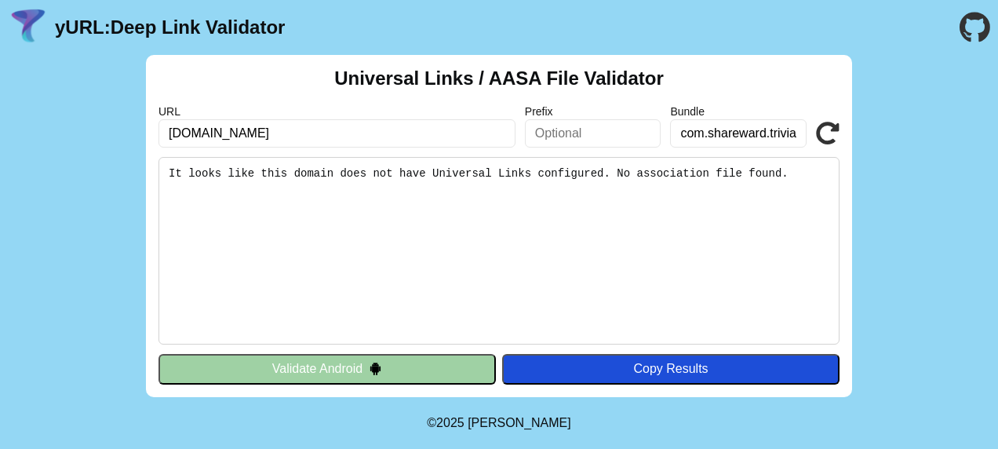
click at [395, 371] on button "Validate Android" at bounding box center [326, 369] width 337 height 30
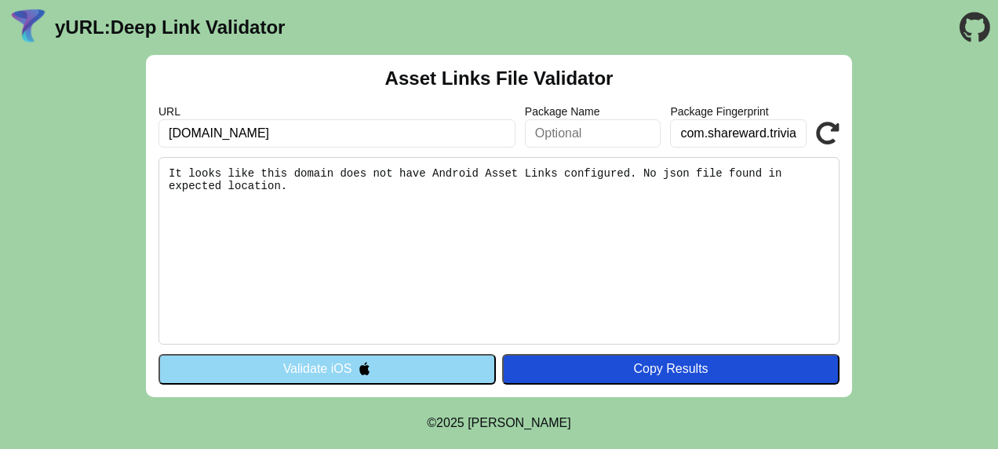
click at [394, 370] on button "Validate iOS" at bounding box center [326, 369] width 337 height 30
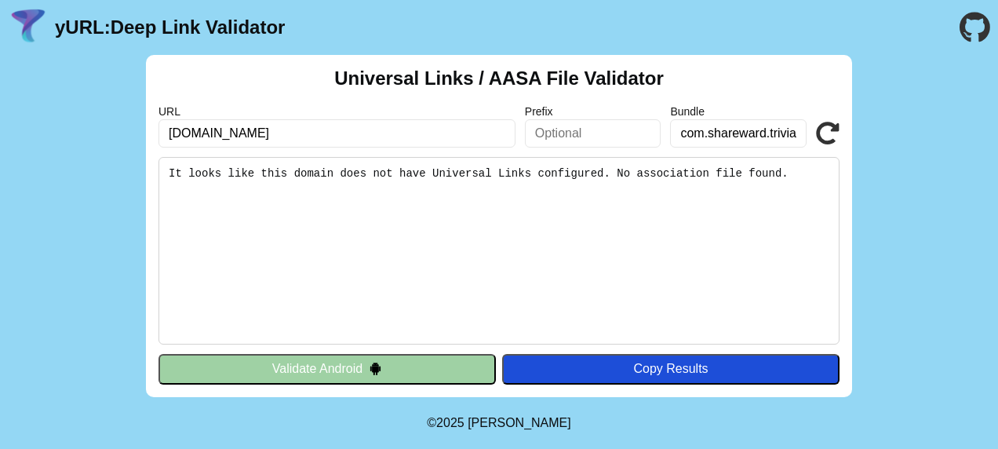
click at [395, 364] on button "Validate Android" at bounding box center [326, 369] width 337 height 30
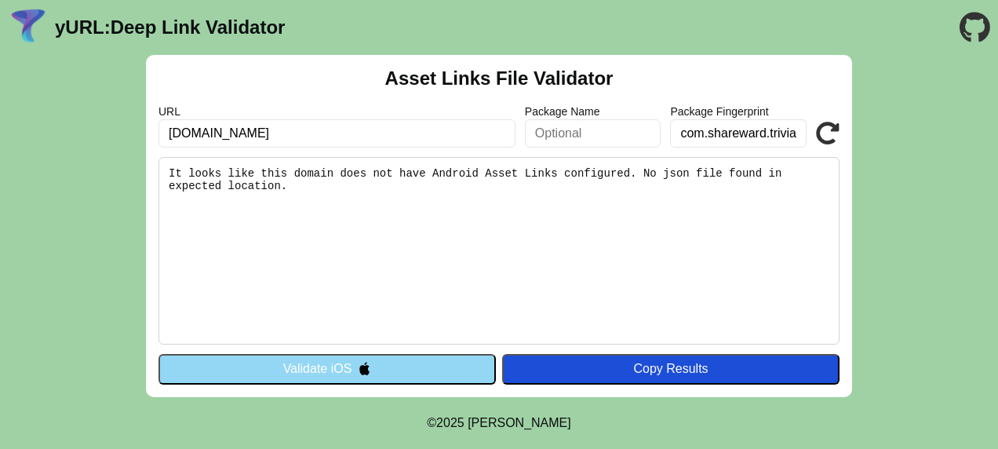
click at [737, 133] on input "com.shareward.triviaapp" at bounding box center [738, 133] width 137 height 28
click at [380, 364] on button "Validate iOS" at bounding box center [326, 369] width 337 height 30
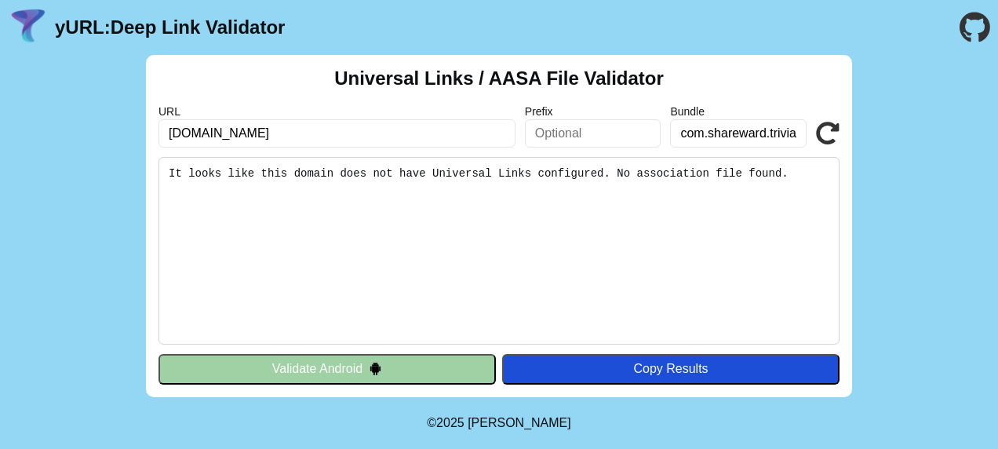
click at [808, 122] on div "URL [DOMAIN_NAME] Prefix Bundle com.shareward.triviaapp Validate" at bounding box center [498, 126] width 681 height 42
click at [819, 129] on icon at bounding box center [828, 134] width 24 height 24
click at [391, 359] on button "Validate Android" at bounding box center [326, 369] width 337 height 30
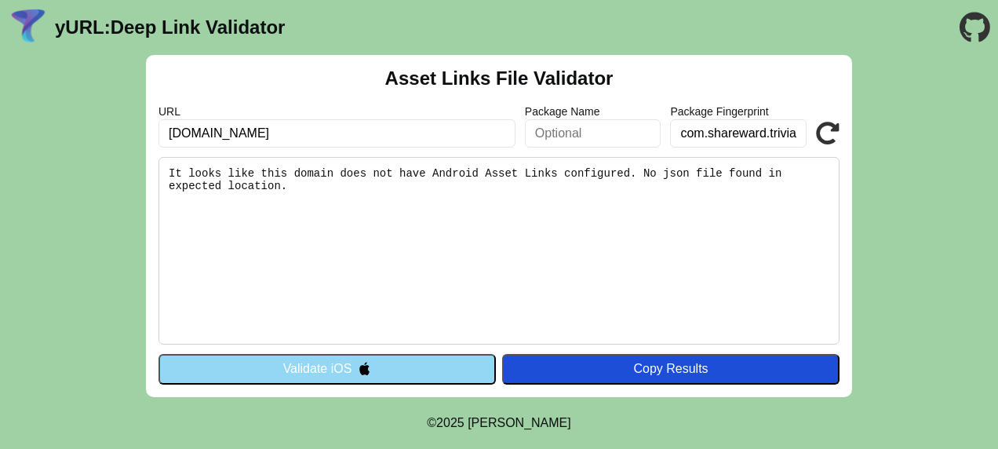
click at [393, 362] on button "Validate iOS" at bounding box center [326, 369] width 337 height 30
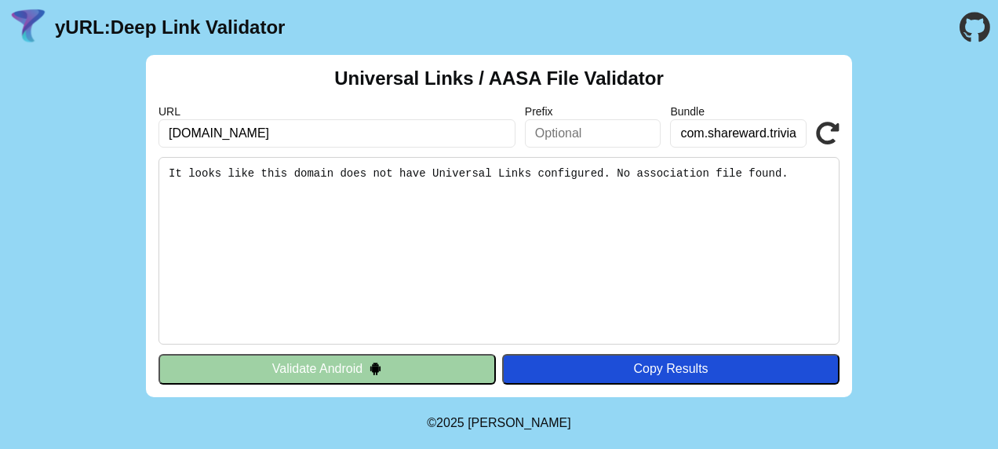
click at [380, 357] on button "Validate Android" at bounding box center [326, 369] width 337 height 30
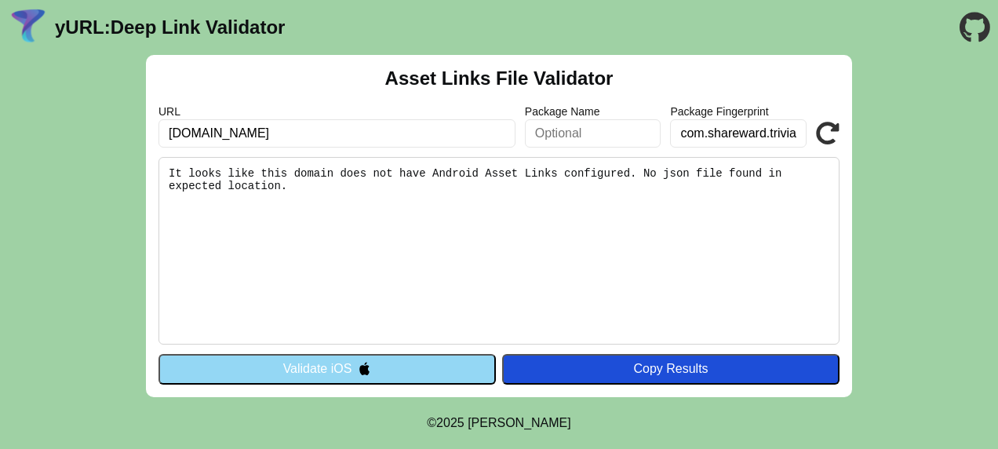
click at [370, 378] on button "Validate iOS" at bounding box center [326, 369] width 337 height 30
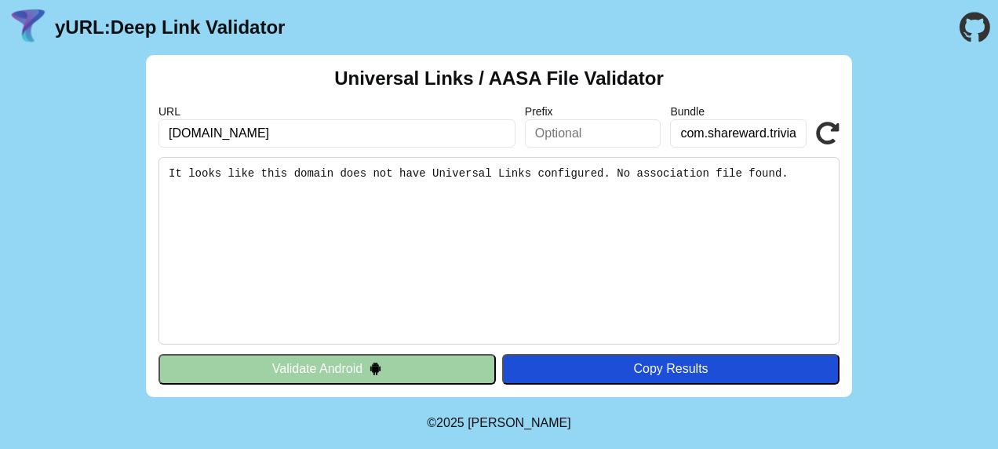
click at [429, 132] on input "[DOMAIN_NAME]" at bounding box center [336, 133] width 357 height 28
click at [433, 132] on input "text" at bounding box center [336, 133] width 357 height 28
type input "https://triviaappapi20250807211414-b8dxdzanf0avbub6.canadacentral-01.azurewebsi…"
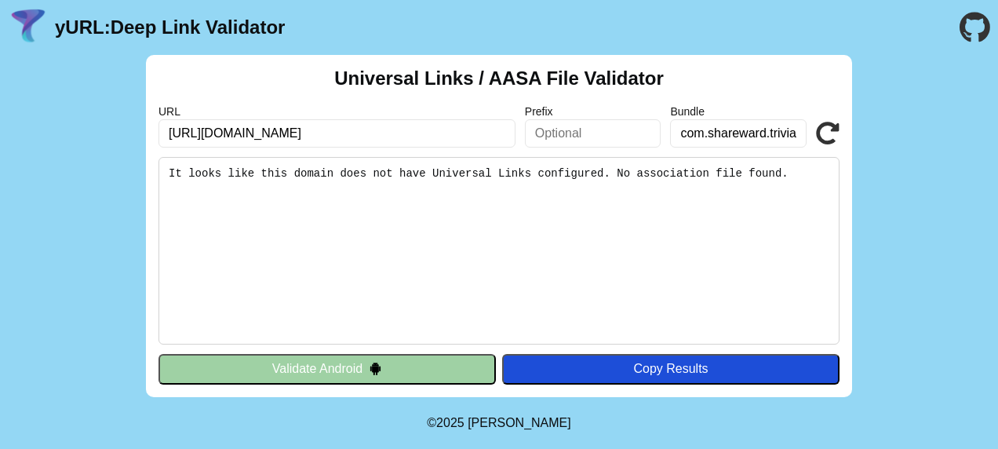
click at [352, 361] on button "Validate Android" at bounding box center [326, 369] width 337 height 30
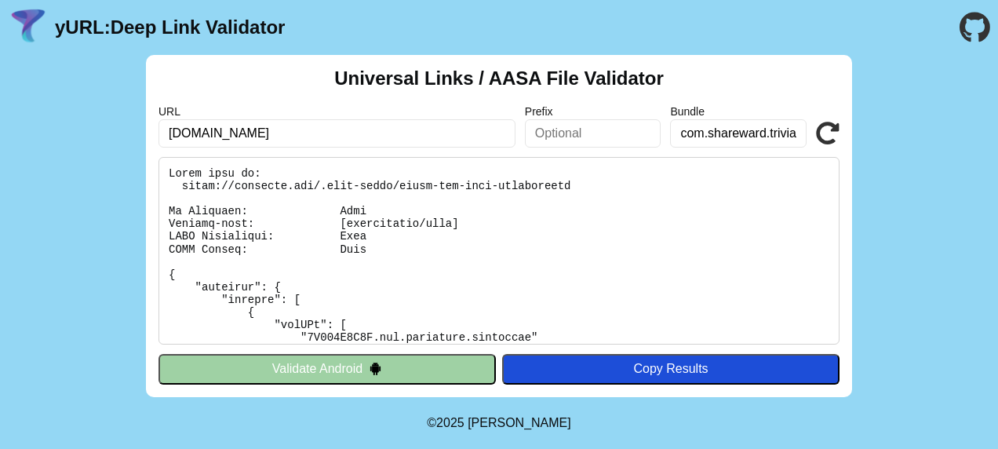
click at [430, 364] on button "Validate Android" at bounding box center [326, 369] width 337 height 30
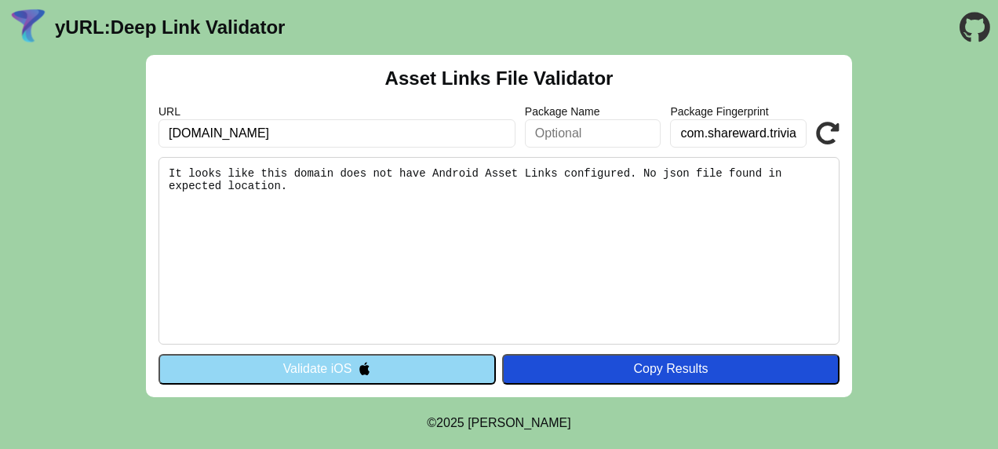
drag, startPoint x: 0, startPoint y: 0, endPoint x: 426, endPoint y: 364, distance: 560.4
click at [428, 364] on button "Validate iOS" at bounding box center [326, 369] width 337 height 30
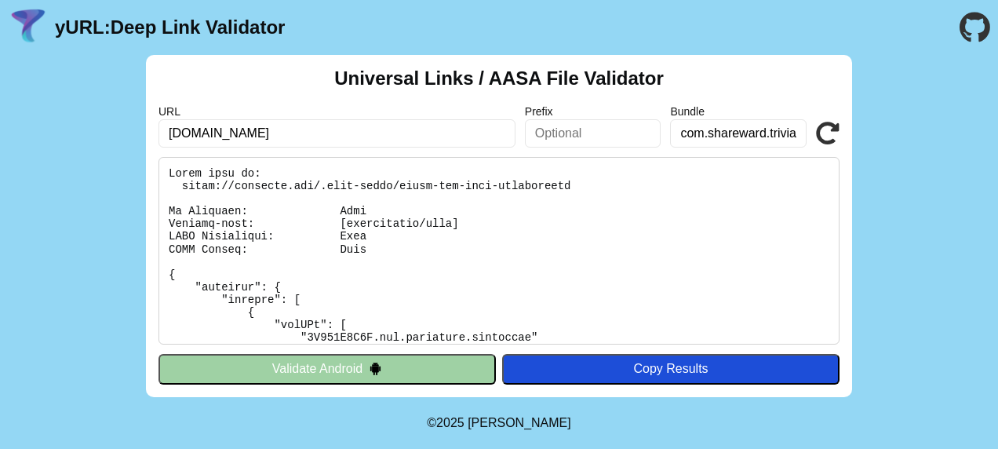
click at [350, 369] on button "Validate Android" at bounding box center [326, 369] width 337 height 30
click at [304, 124] on input "[DOMAIN_NAME]" at bounding box center [336, 133] width 357 height 28
click at [304, 124] on input "triviaip.com" at bounding box center [336, 133] width 357 height 28
type input "[URL][DOMAIN_NAME]"
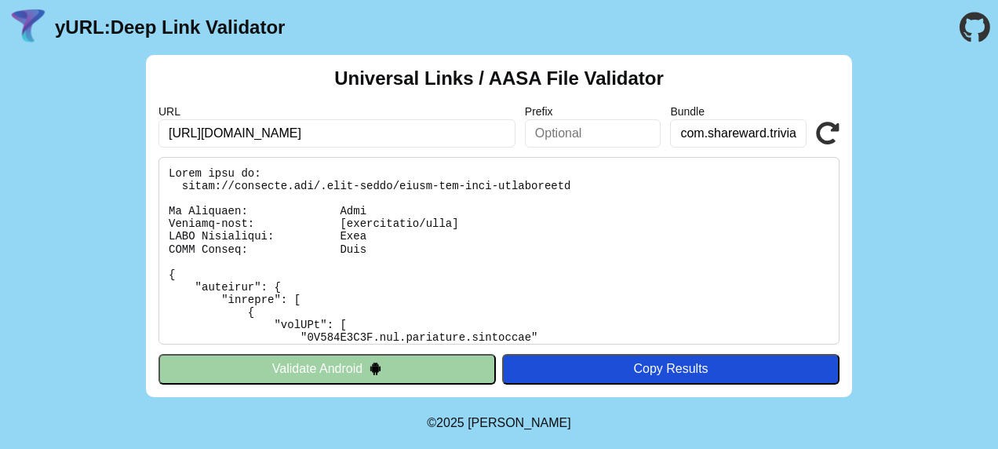
click button "Validate" at bounding box center [0, 0] width 0 height 0
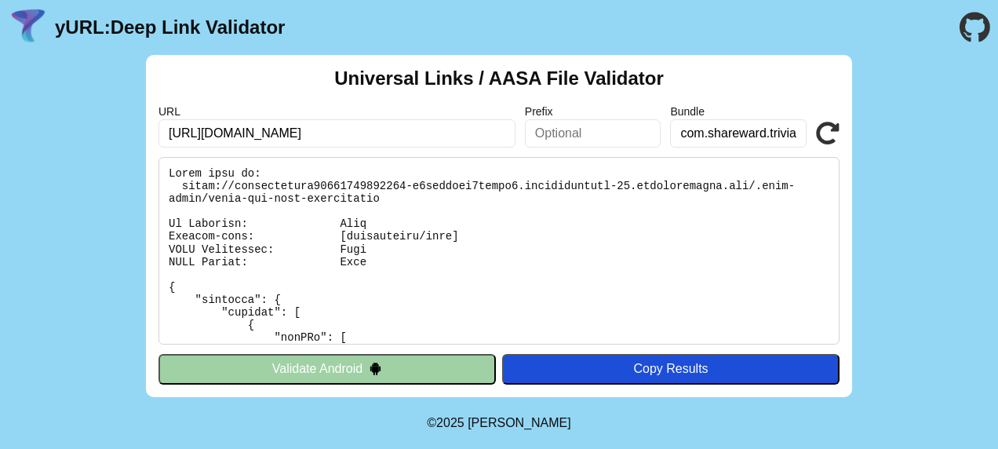
click at [360, 366] on button "Validate Android" at bounding box center [326, 369] width 337 height 30
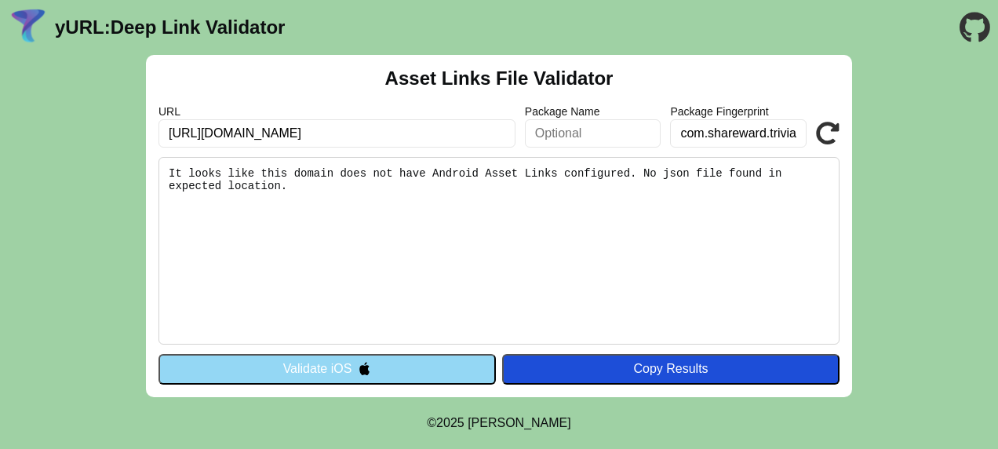
click at [360, 366] on img at bounding box center [364, 368] width 13 height 13
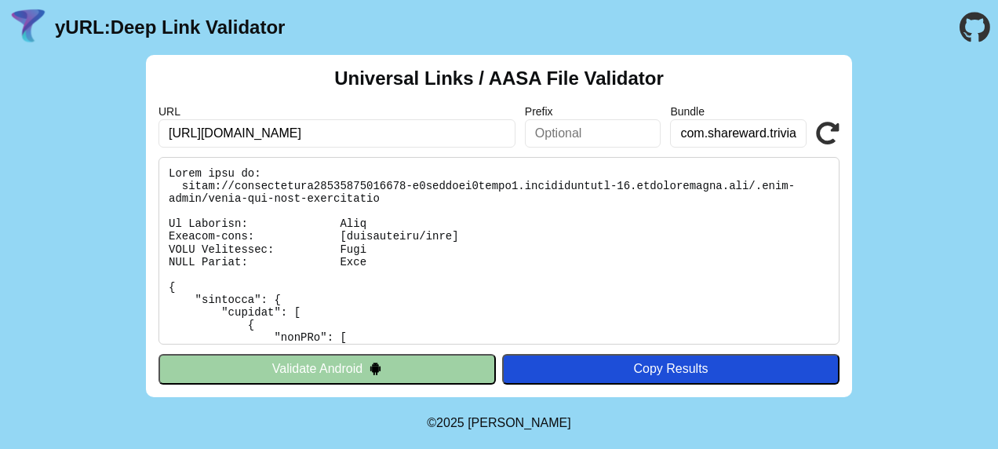
click at [360, 366] on button "Validate Android" at bounding box center [326, 369] width 337 height 30
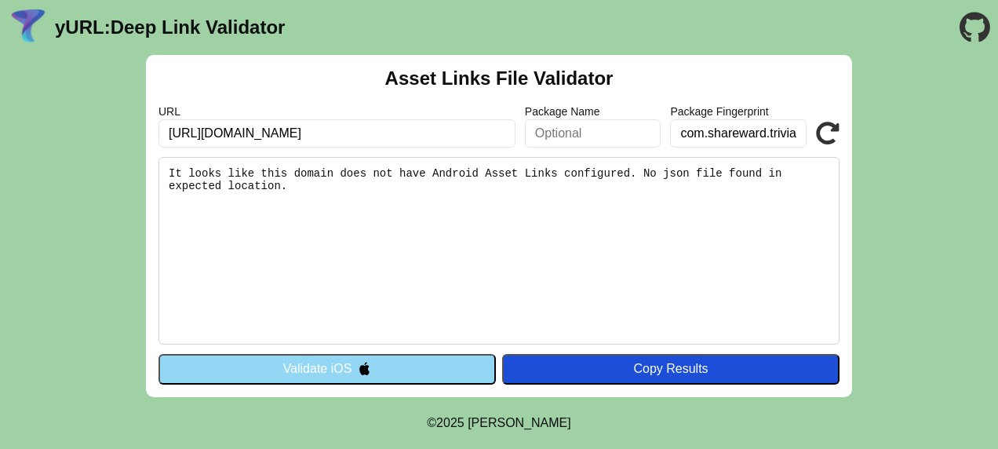
click at [344, 377] on button "Validate iOS" at bounding box center [326, 369] width 337 height 30
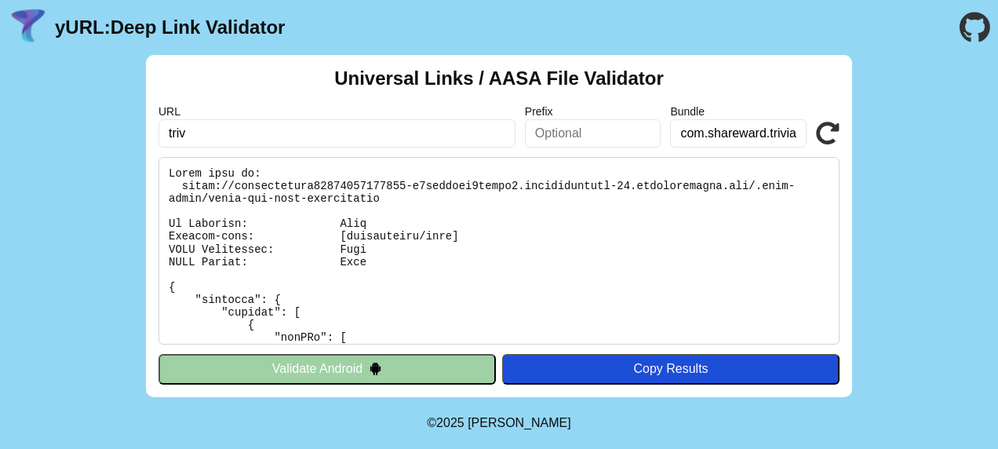
type input "[DOMAIN_NAME]"
click at [348, 130] on input "[DOMAIN_NAME]" at bounding box center [336, 133] width 357 height 28
click button "Validate" at bounding box center [0, 0] width 0 height 0
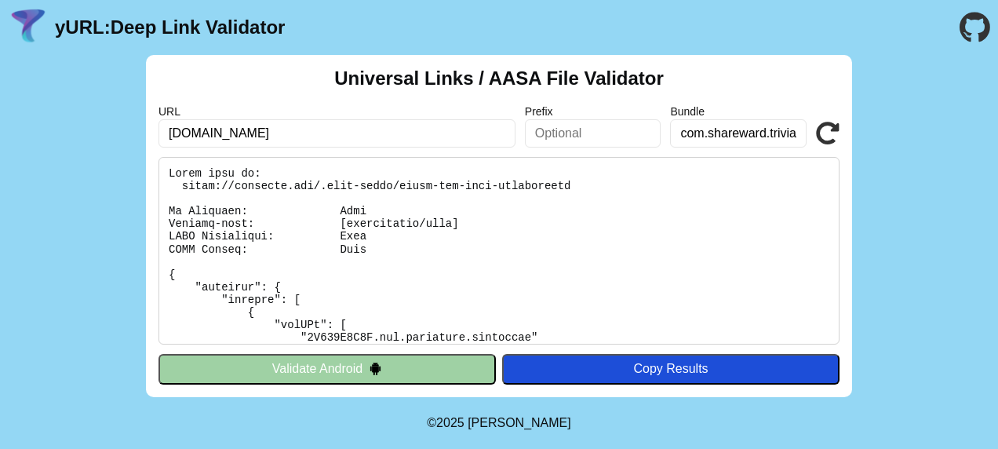
click at [400, 370] on button "Validate Android" at bounding box center [326, 369] width 337 height 30
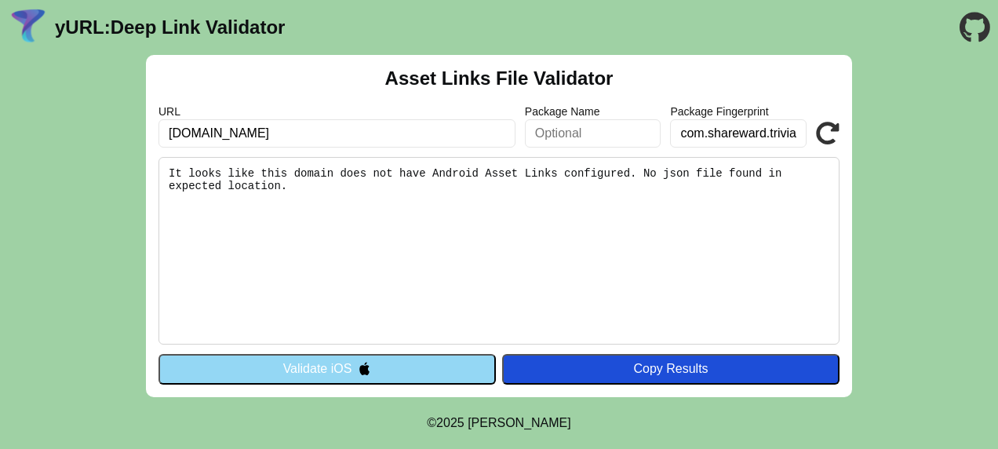
click at [286, 129] on input "[DOMAIN_NAME]" at bounding box center [336, 133] width 357 height 28
click button "Validate" at bounding box center [0, 0] width 0 height 0
click at [359, 370] on img at bounding box center [364, 368] width 13 height 13
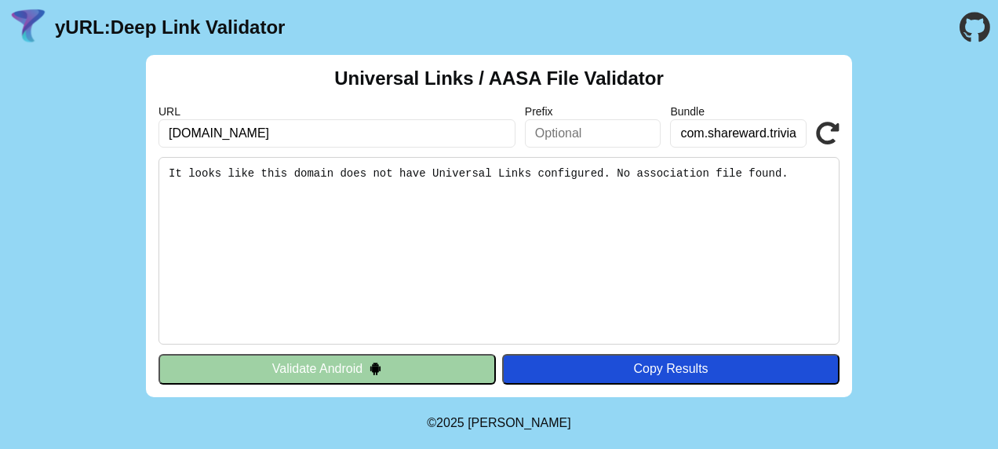
click at [355, 373] on button "Validate Android" at bounding box center [326, 369] width 337 height 30
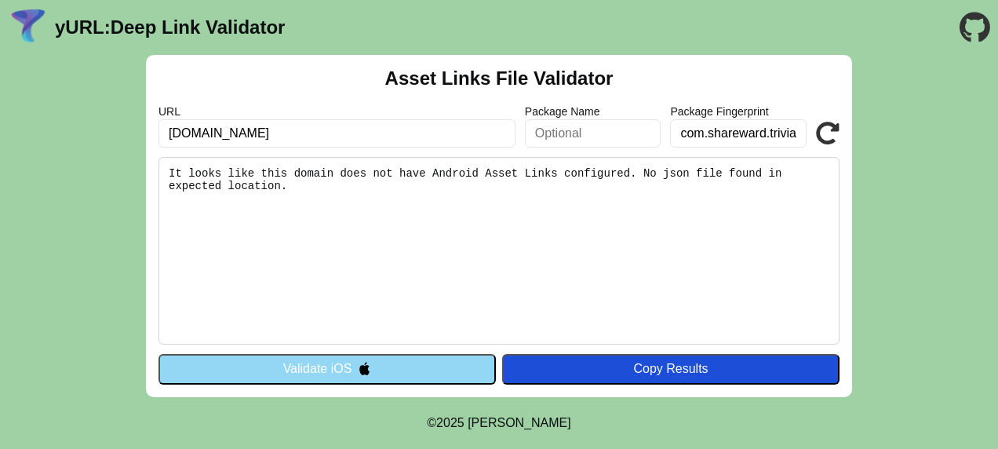
click at [436, 359] on button "Validate iOS" at bounding box center [326, 369] width 337 height 30
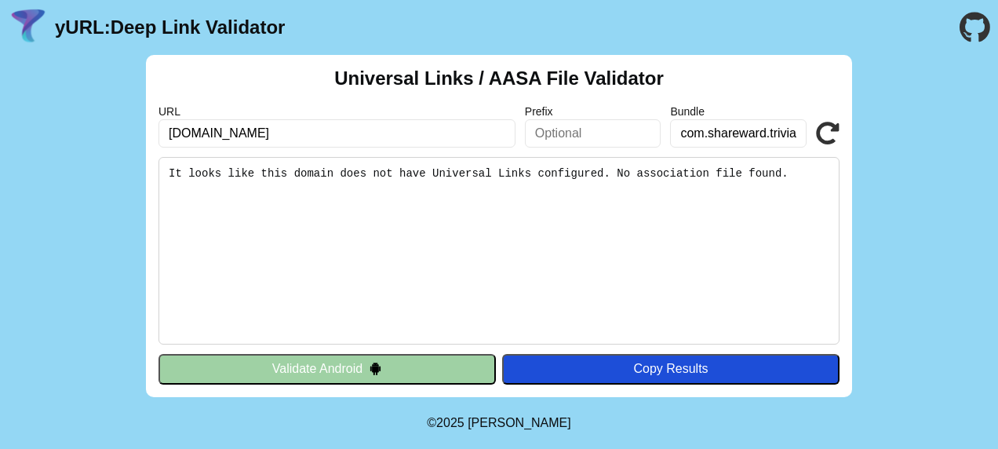
click at [363, 362] on button "Validate Android" at bounding box center [326, 369] width 337 height 30
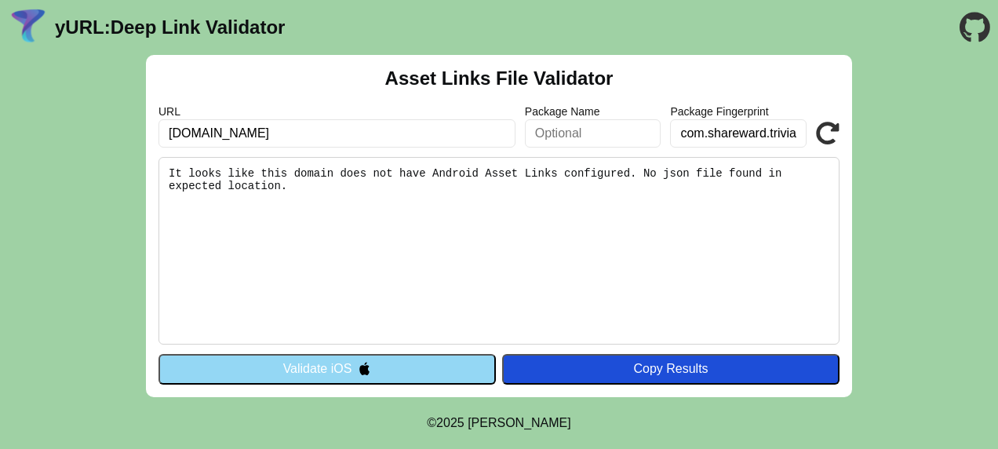
click at [363, 362] on img at bounding box center [364, 368] width 13 height 13
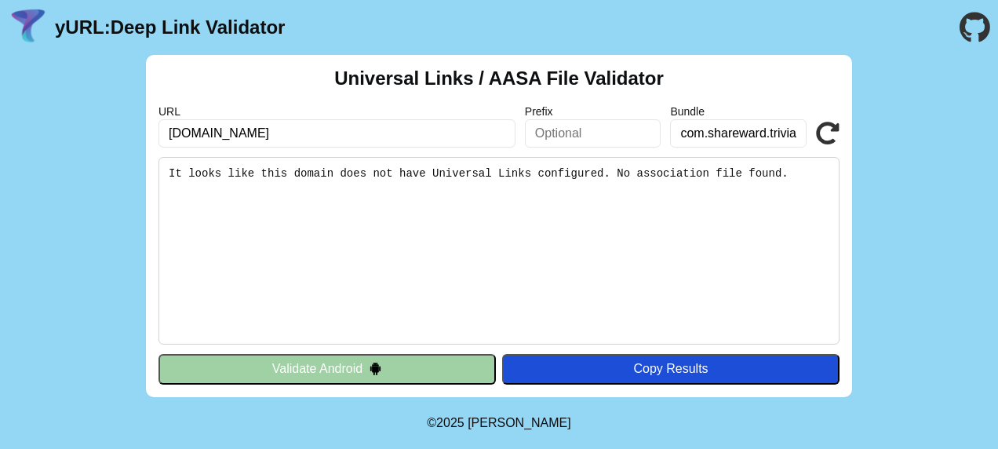
click at [750, 140] on input "com.shareward.triviaapp" at bounding box center [738, 133] width 137 height 28
click at [829, 133] on icon at bounding box center [828, 134] width 24 height 24
click at [742, 131] on input "com.shareward.triviaapp" at bounding box center [738, 133] width 137 height 28
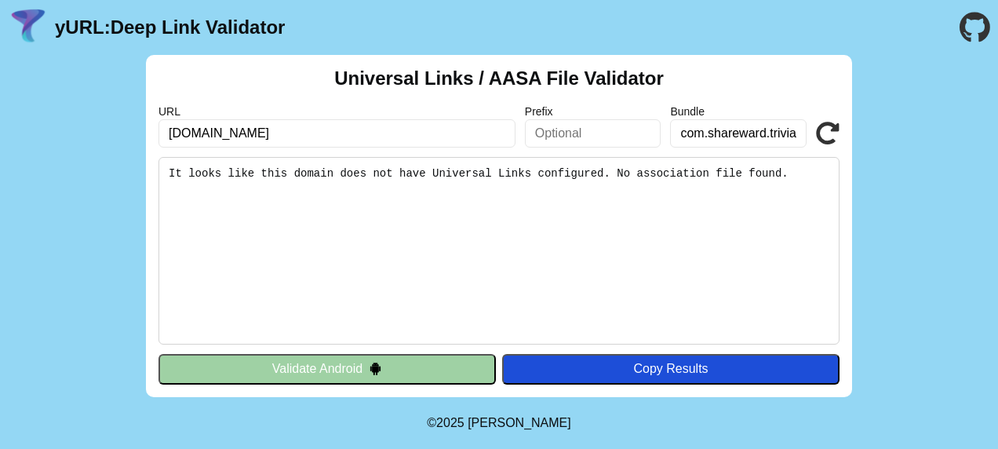
drag, startPoint x: 0, startPoint y: 0, endPoint x: 742, endPoint y: 131, distance: 753.7
click at [742, 131] on input "com.shareward.triviaapp" at bounding box center [738, 133] width 137 height 28
click at [823, 137] on icon at bounding box center [828, 134] width 24 height 24
click at [432, 377] on button "Validate Android" at bounding box center [326, 369] width 337 height 30
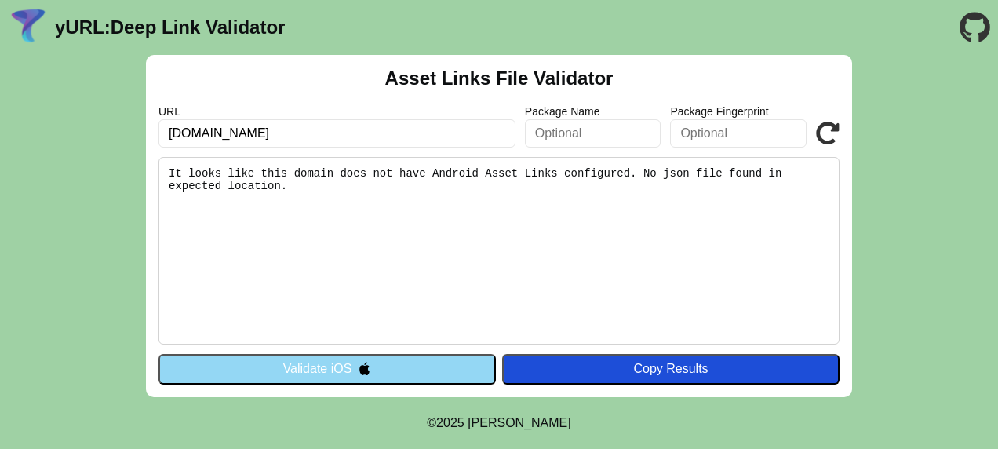
click at [433, 377] on button "Validate iOS" at bounding box center [326, 369] width 337 height 30
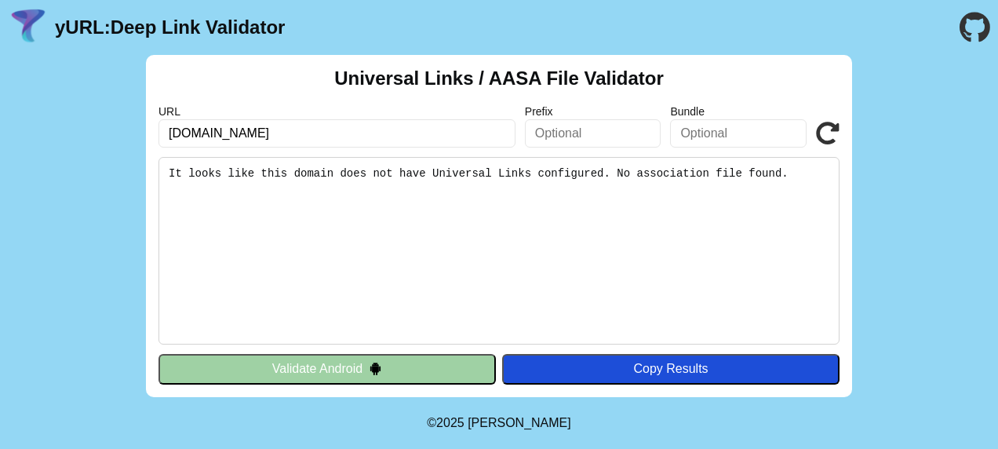
click at [371, 359] on button "Validate Android" at bounding box center [326, 369] width 337 height 30
